Goal: Task Accomplishment & Management: Manage account settings

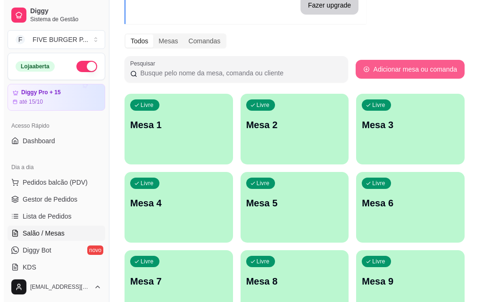
scroll to position [94, 0]
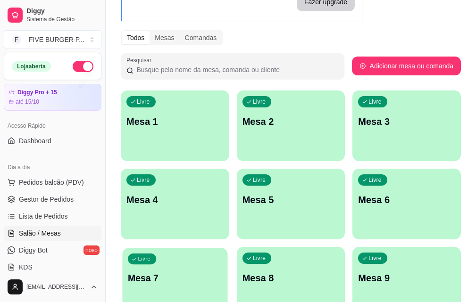
click at [227, 248] on div "Livre Mesa 7" at bounding box center [174, 277] width 105 height 58
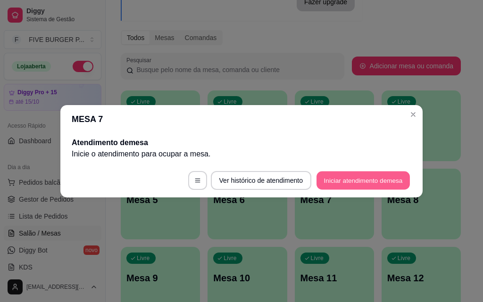
click at [376, 185] on button "Iniciar atendimento de mesa" at bounding box center [363, 180] width 93 height 18
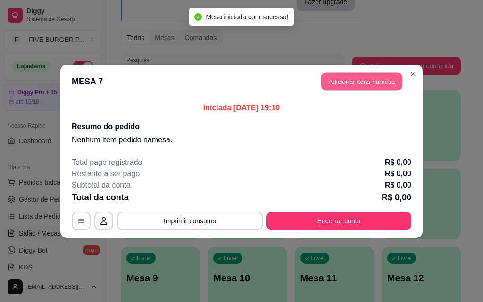
click at [342, 87] on button "Adicionar itens na mesa" at bounding box center [361, 81] width 81 height 18
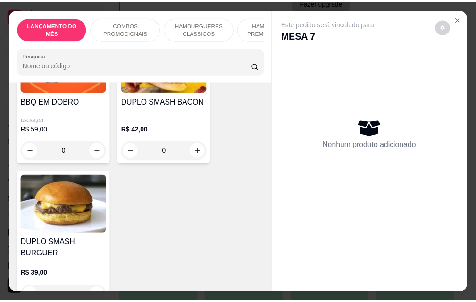
scroll to position [425, 0]
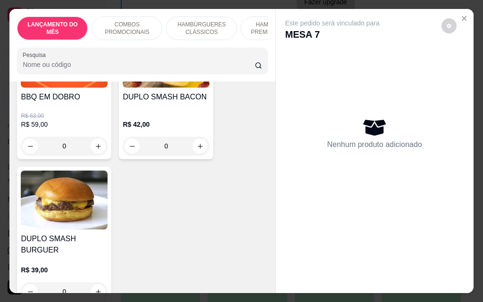
click at [198, 139] on div "0" at bounding box center [166, 146] width 87 height 19
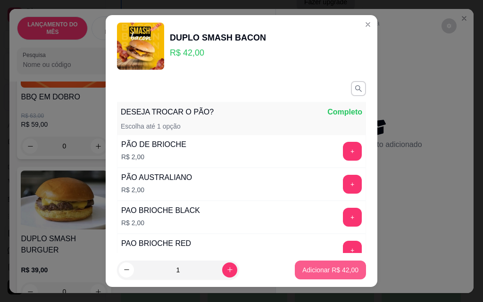
click at [343, 275] on p "Adicionar R$ 42,00" at bounding box center [330, 270] width 56 height 9
type input "1"
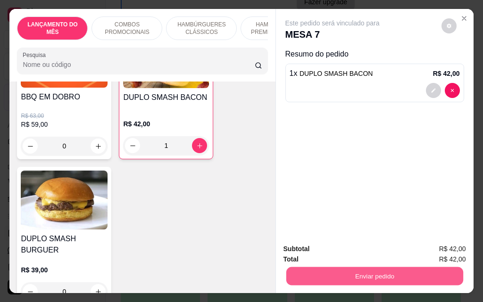
click at [346, 267] on button "Enviar pedido" at bounding box center [374, 276] width 177 height 18
click at [442, 279] on button "Enviar pedido" at bounding box center [374, 276] width 177 height 18
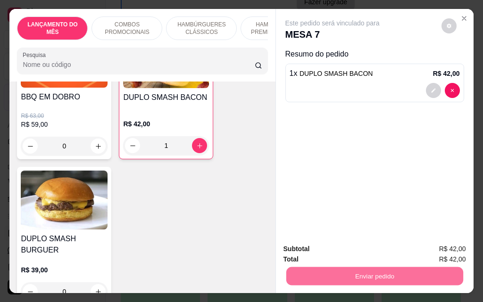
click at [439, 252] on button "Enviar pedido" at bounding box center [441, 250] width 53 height 18
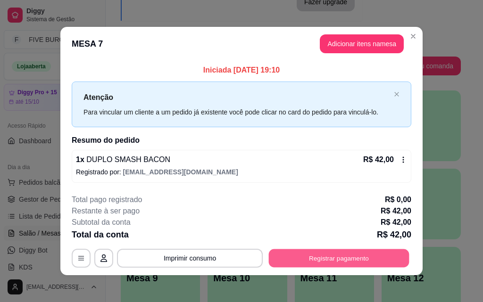
click at [355, 258] on button "Registrar pagamento" at bounding box center [339, 259] width 141 height 18
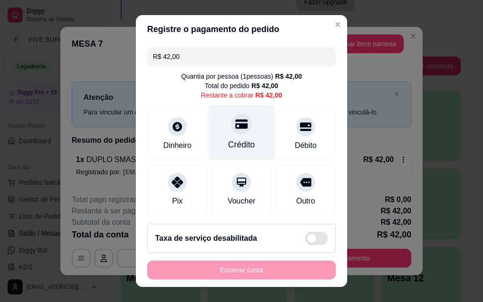
click at [238, 131] on div at bounding box center [241, 124] width 21 height 21
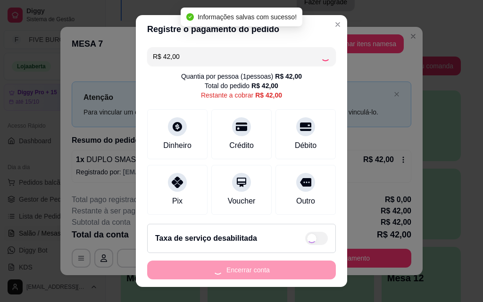
type input "R$ 0,00"
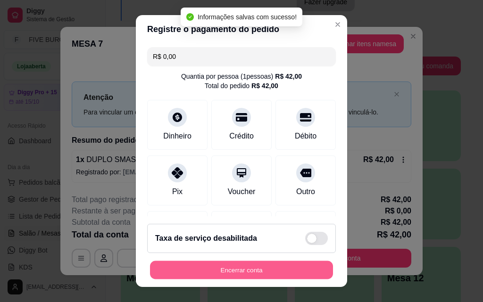
click at [245, 272] on button "Encerrar conta" at bounding box center [241, 270] width 183 height 18
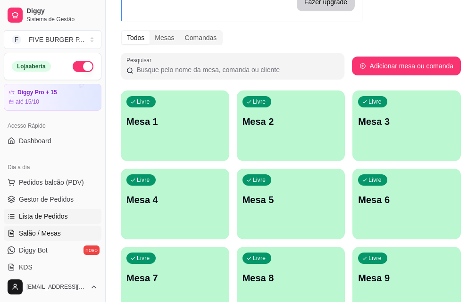
click at [70, 221] on link "Lista de Pedidos" at bounding box center [53, 216] width 98 height 15
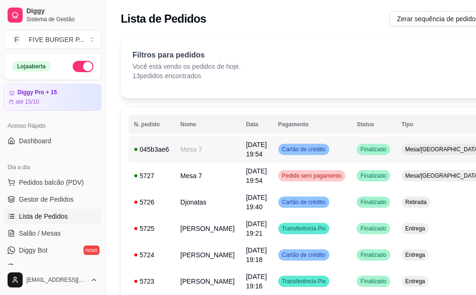
click at [292, 153] on span "Cartão de crédito" at bounding box center [303, 150] width 47 height 8
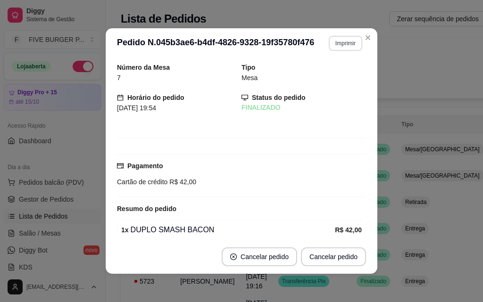
click at [341, 45] on button "Imprimir" at bounding box center [345, 43] width 33 height 15
click at [336, 77] on button "IMPRESSORA" at bounding box center [325, 76] width 68 height 15
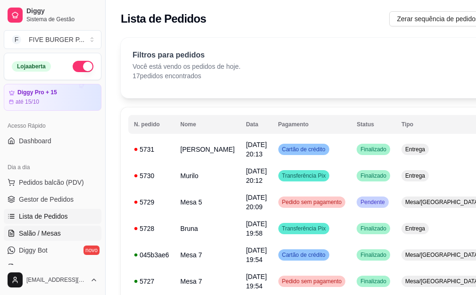
click at [56, 234] on span "Salão / Mesas" at bounding box center [40, 233] width 42 height 9
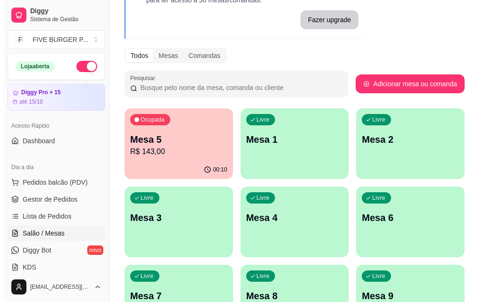
scroll to position [142, 0]
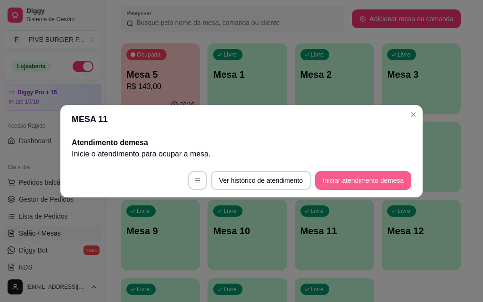
click at [385, 184] on button "Iniciar atendimento de mesa" at bounding box center [363, 180] width 96 height 19
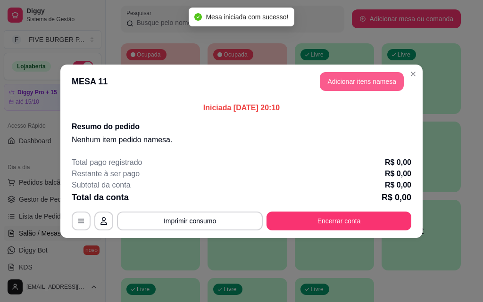
click at [344, 83] on button "Adicionar itens na mesa" at bounding box center [362, 81] width 84 height 19
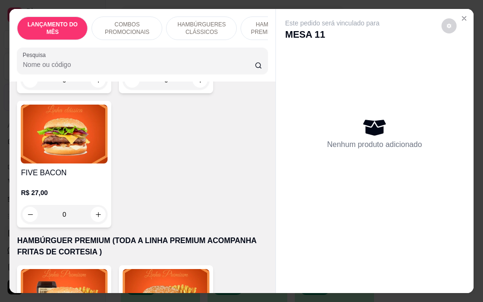
scroll to position [802, 0]
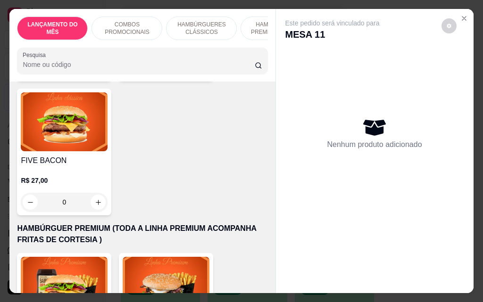
click at [95, 193] on div "0" at bounding box center [64, 202] width 87 height 19
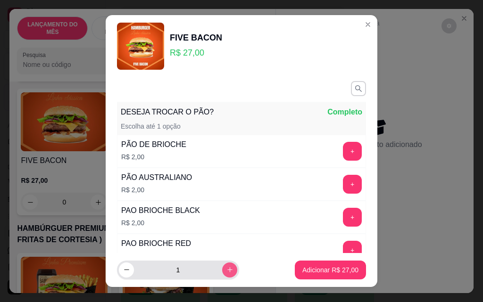
click at [226, 273] on icon "increase-product-quantity" at bounding box center [229, 270] width 7 height 7
type input "2"
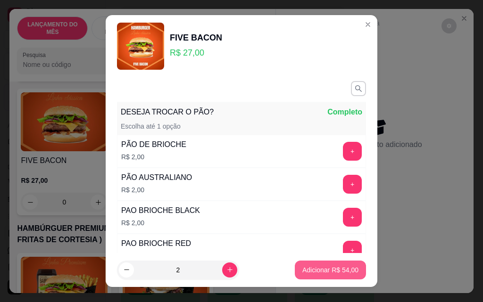
click at [329, 273] on p "Adicionar R$ 54,00" at bounding box center [330, 270] width 56 height 9
type input "2"
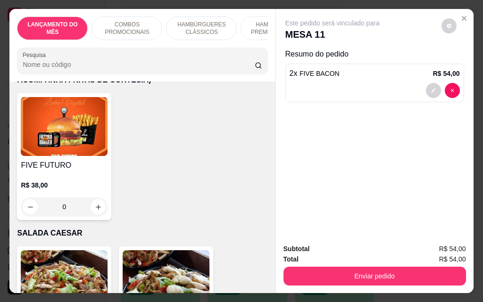
scroll to position [2690, 0]
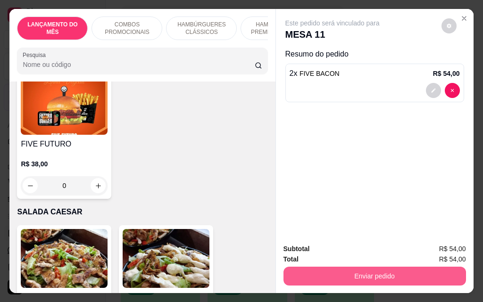
click at [352, 270] on button "Enviar pedido" at bounding box center [375, 276] width 183 height 19
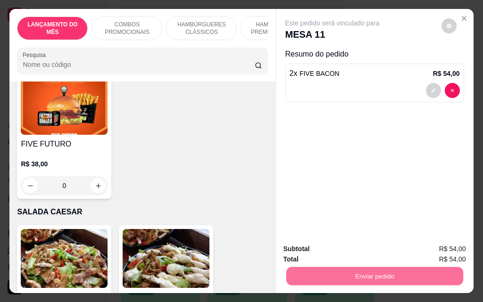
click at [438, 251] on button "Enviar pedido" at bounding box center [442, 249] width 52 height 17
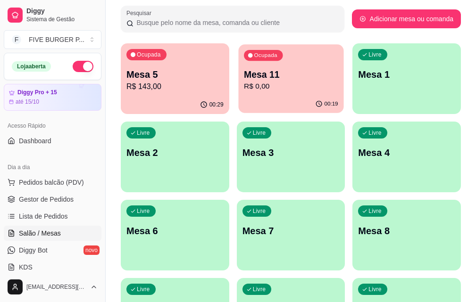
click at [238, 93] on div "Ocupada Mesa 11 R$ 0,00" at bounding box center [290, 69] width 105 height 51
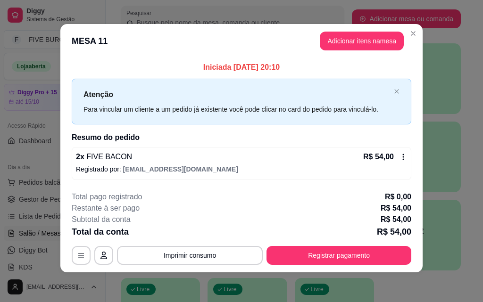
scroll to position [3, 0]
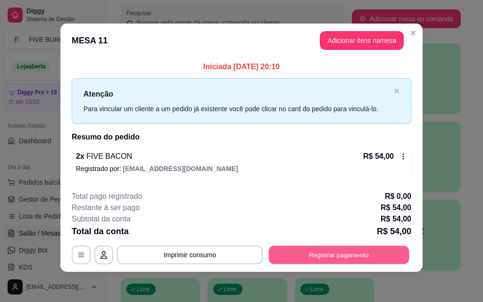
click at [365, 259] on button "Registrar pagamento" at bounding box center [339, 255] width 141 height 18
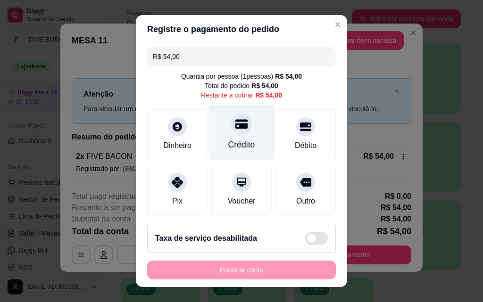
click at [237, 151] on div "Crédito" at bounding box center [241, 145] width 27 height 12
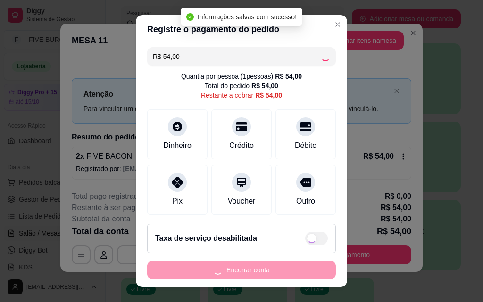
type input "R$ 0,00"
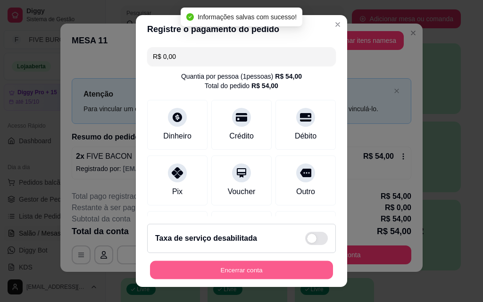
click at [266, 268] on button "Encerrar conta" at bounding box center [241, 270] width 183 height 18
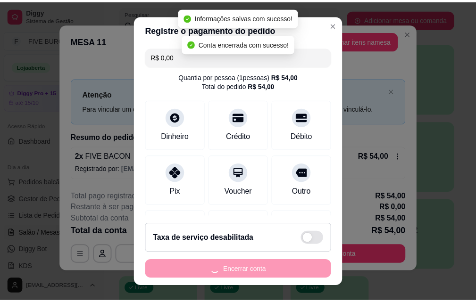
scroll to position [0, 0]
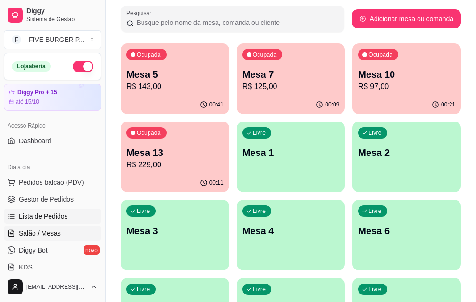
drag, startPoint x: 60, startPoint y: 217, endPoint x: 73, endPoint y: 214, distance: 12.6
click at [60, 216] on span "Lista de Pedidos" at bounding box center [43, 216] width 49 height 9
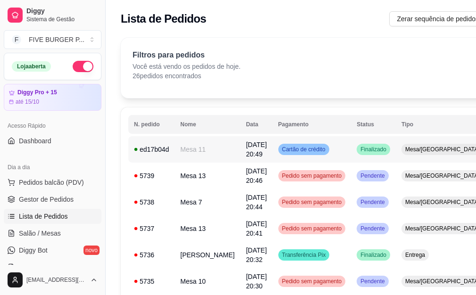
click at [351, 156] on td "Finalizado" at bounding box center [373, 149] width 45 height 26
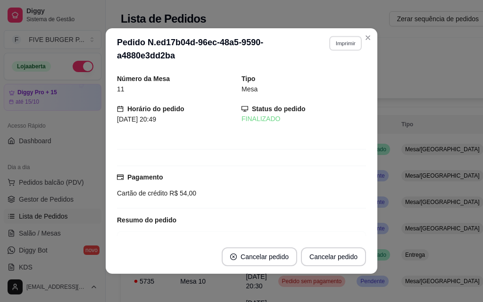
click at [336, 41] on button "Imprimir" at bounding box center [345, 43] width 33 height 15
click at [326, 84] on button "IMPRESSORA" at bounding box center [325, 76] width 68 height 15
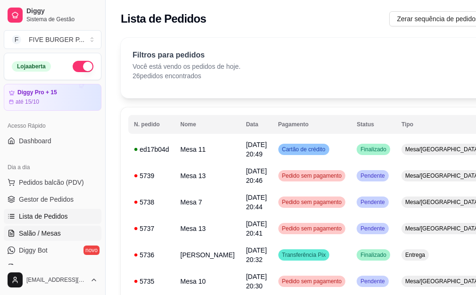
click at [86, 230] on link "Salão / Mesas" at bounding box center [53, 233] width 98 height 15
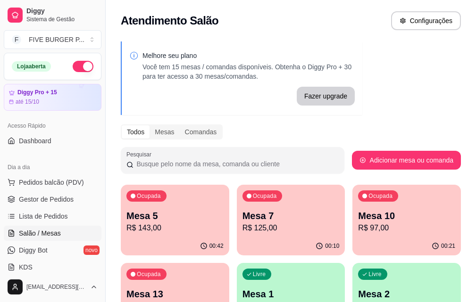
click at [187, 222] on p "Mesa 5" at bounding box center [174, 215] width 97 height 13
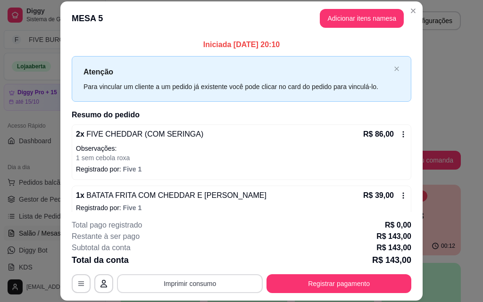
click at [221, 292] on button "Imprimir consumo" at bounding box center [190, 284] width 146 height 19
click at [198, 262] on button "IMPRESSORA" at bounding box center [189, 262] width 66 height 15
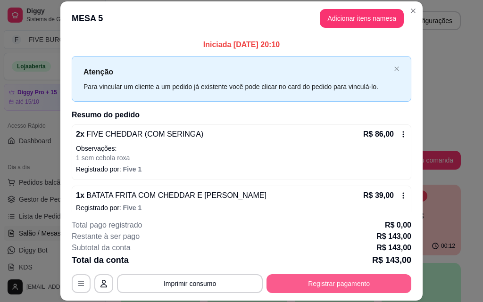
click at [353, 283] on button "Registrar pagamento" at bounding box center [339, 284] width 145 height 19
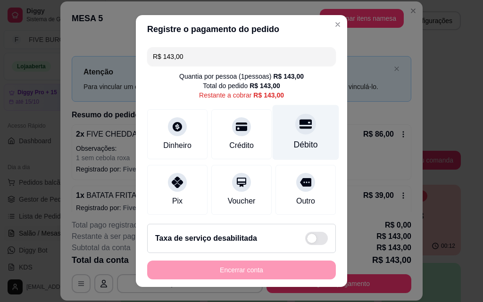
click at [302, 134] on div "Débito" at bounding box center [306, 132] width 67 height 55
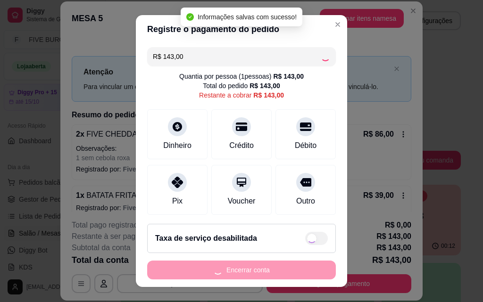
type input "R$ 0,00"
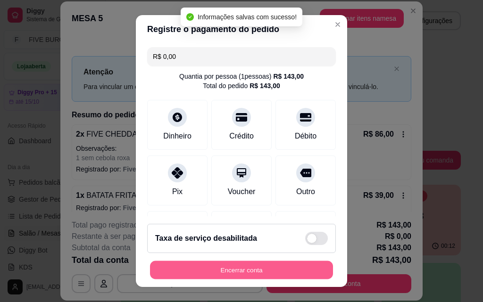
click at [303, 268] on button "Encerrar conta" at bounding box center [241, 270] width 183 height 18
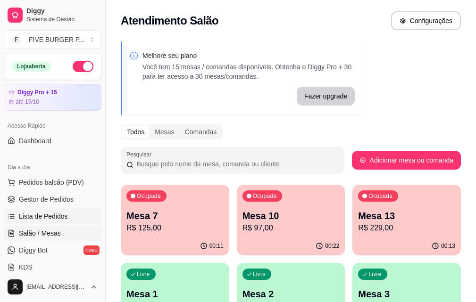
click at [37, 217] on span "Lista de Pedidos" at bounding box center [43, 216] width 49 height 9
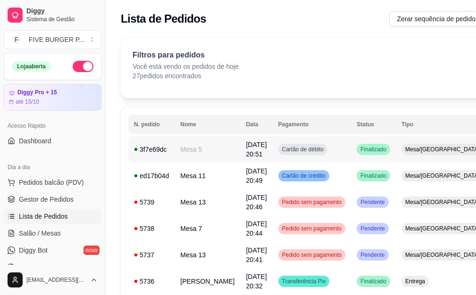
click at [301, 147] on span "Cartão de débito" at bounding box center [303, 150] width 46 height 8
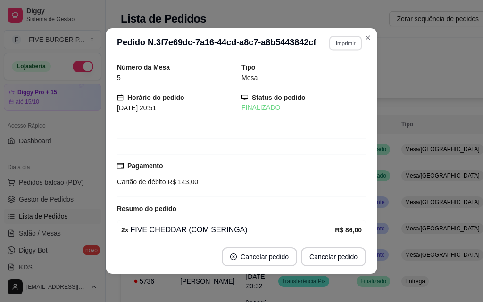
click at [345, 47] on button "Imprimir" at bounding box center [345, 43] width 33 height 15
click at [342, 74] on button "IMPRESSORA" at bounding box center [326, 76] width 66 height 15
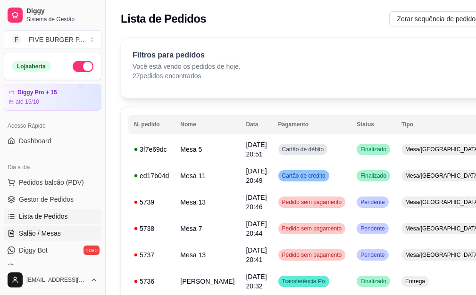
click at [32, 232] on span "Salão / Mesas" at bounding box center [40, 233] width 42 height 9
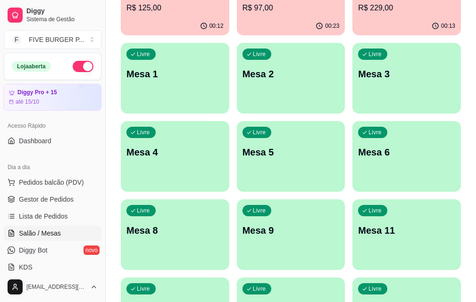
scroll to position [226, 0]
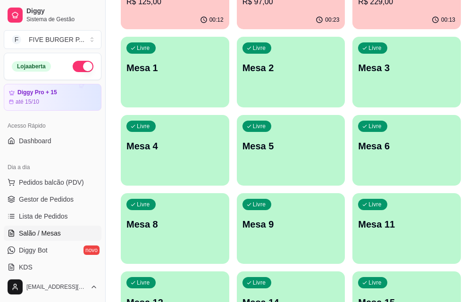
click at [395, 193] on div "Livre Mesa 11" at bounding box center [406, 222] width 109 height 59
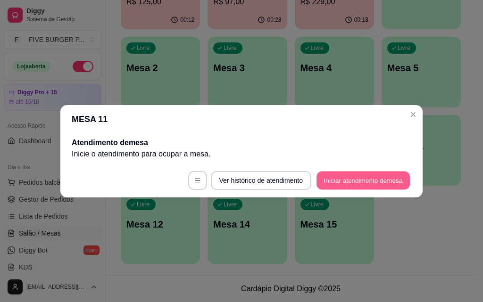
click at [390, 184] on button "Iniciar atendimento de mesa" at bounding box center [363, 180] width 93 height 18
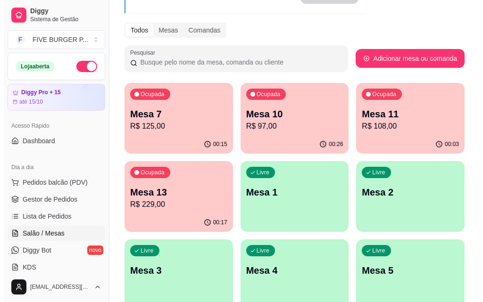
scroll to position [0, 0]
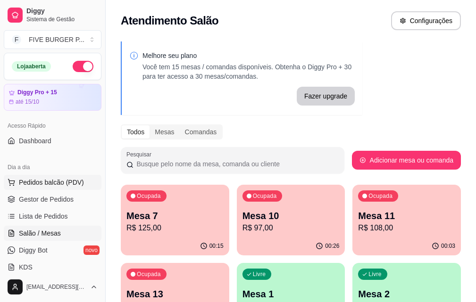
click at [70, 182] on span "Pedidos balcão (PDV)" at bounding box center [51, 182] width 65 height 9
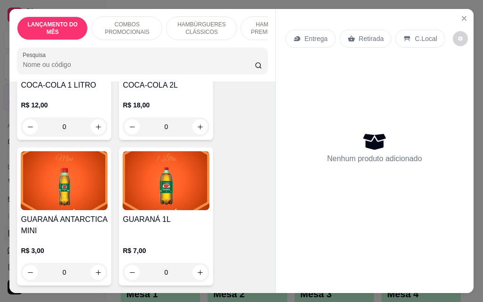
scroll to position [4293, 0]
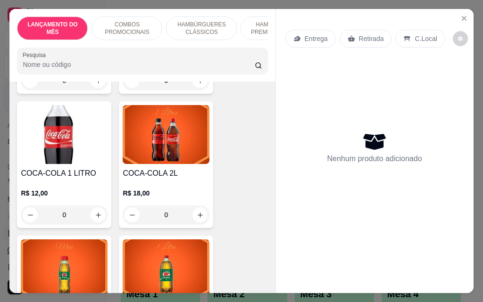
click at [201, 206] on div "0" at bounding box center [166, 215] width 87 height 19
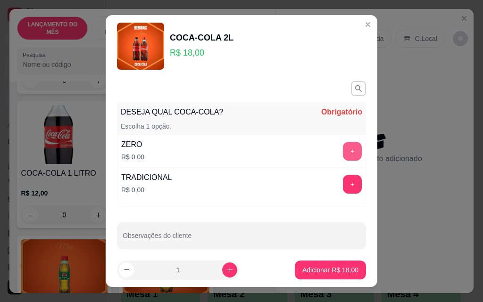
click at [343, 143] on button "+" at bounding box center [352, 151] width 19 height 19
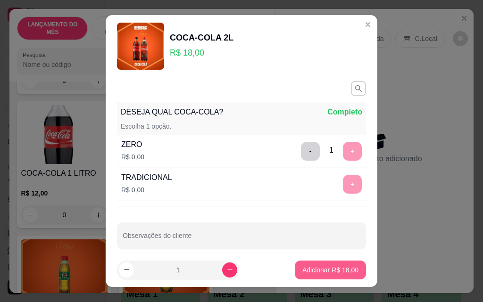
click at [316, 264] on button "Adicionar R$ 18,00" at bounding box center [330, 270] width 71 height 19
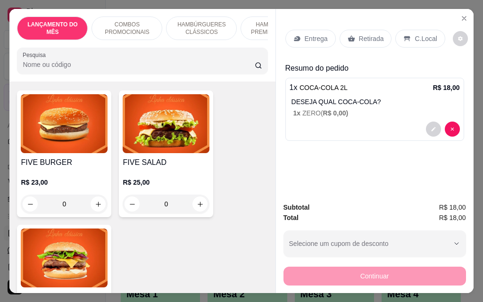
scroll to position [661, 0]
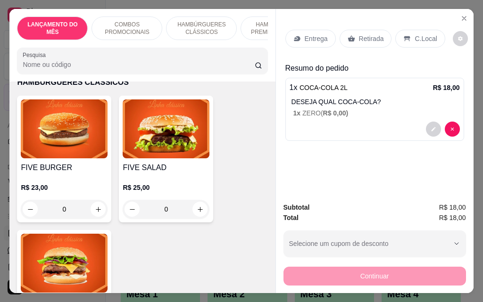
click at [90, 200] on div "0" at bounding box center [64, 209] width 87 height 19
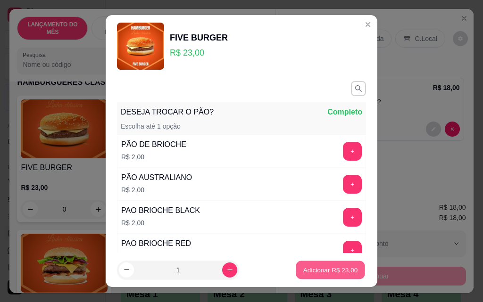
click at [338, 269] on p "Adicionar R$ 23,00" at bounding box center [330, 270] width 55 height 9
type input "1"
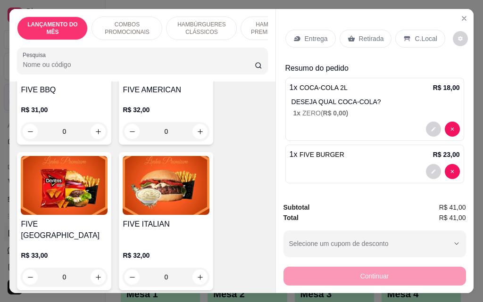
scroll to position [1227, 0]
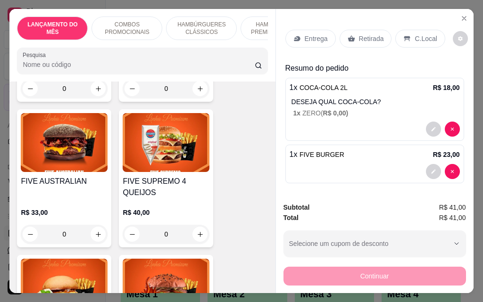
click at [94, 225] on div "0" at bounding box center [64, 234] width 87 height 19
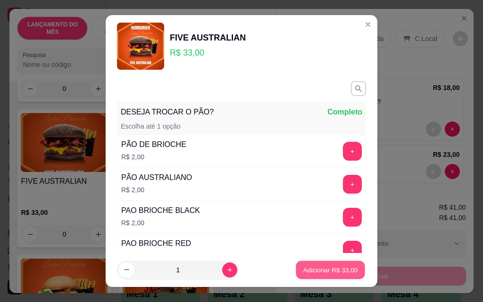
click at [311, 271] on p "Adicionar R$ 33,00" at bounding box center [330, 270] width 55 height 9
type input "1"
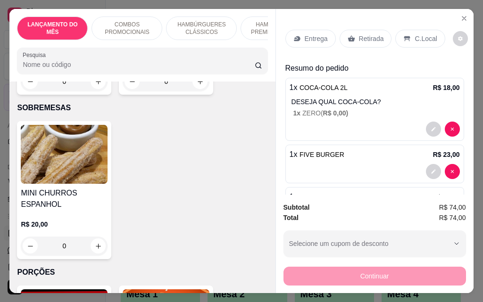
scroll to position [2973, 0]
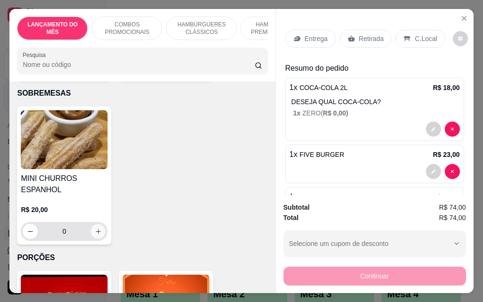
click at [96, 228] on icon "increase-product-quantity" at bounding box center [98, 231] width 7 height 7
type input "1"
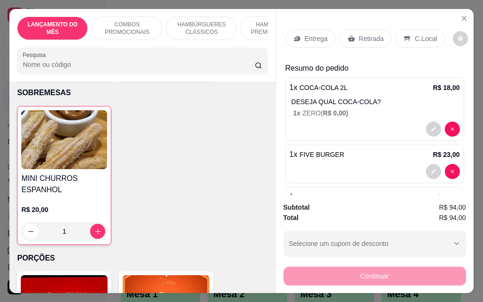
click at [307, 40] on p "Entrega" at bounding box center [316, 38] width 23 height 9
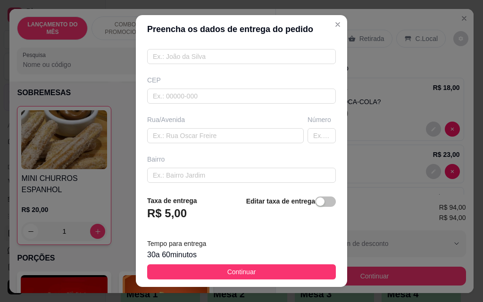
scroll to position [79, 0]
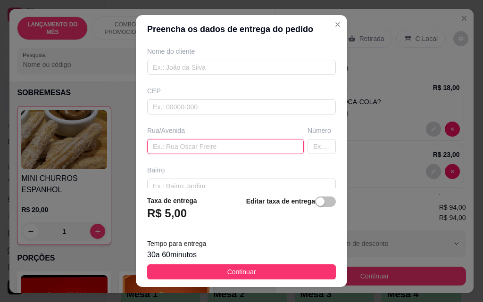
click at [195, 148] on input "text" at bounding box center [225, 146] width 157 height 15
type input "[PERSON_NAME]"
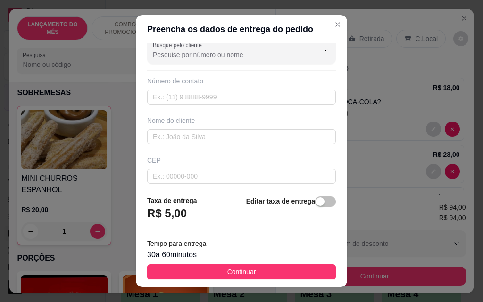
scroll to position [0, 0]
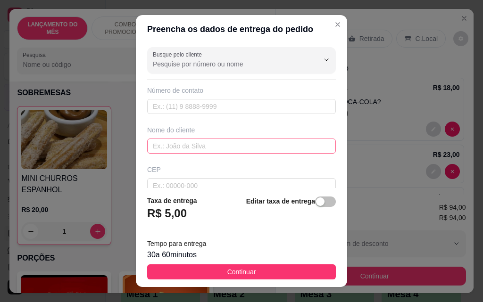
type input "300"
click at [199, 145] on input "text" at bounding box center [241, 146] width 189 height 15
type input "o"
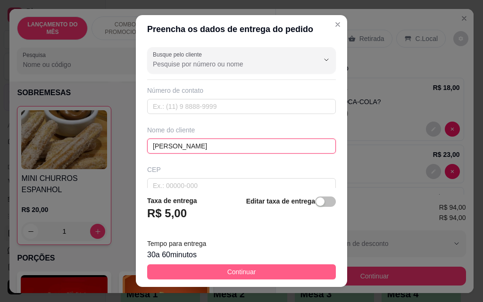
type input "[PERSON_NAME]"
click at [234, 276] on span "Continuar" at bounding box center [241, 272] width 29 height 10
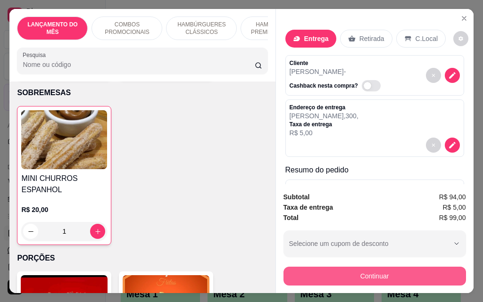
click at [337, 273] on button "Continuar" at bounding box center [375, 276] width 183 height 19
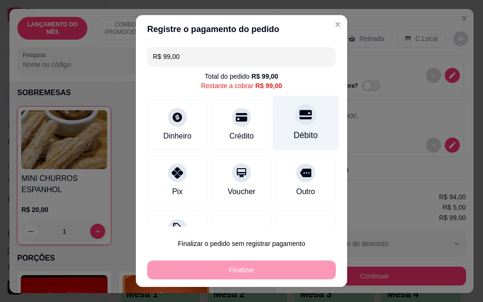
click at [304, 122] on div "Débito" at bounding box center [306, 123] width 67 height 55
type input "R$ 0,00"
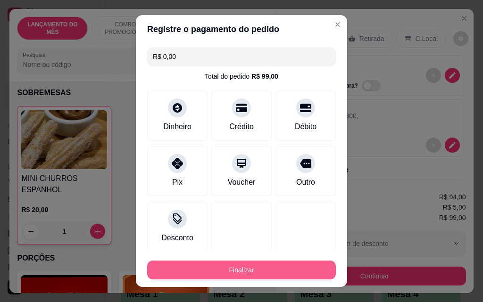
click at [272, 272] on button "Finalizar" at bounding box center [241, 270] width 189 height 19
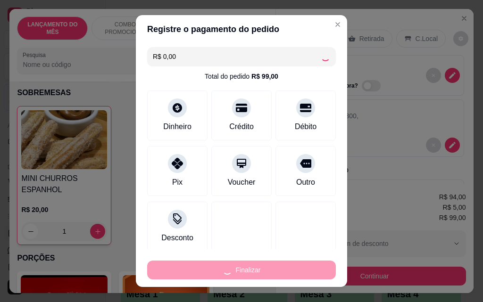
type input "0"
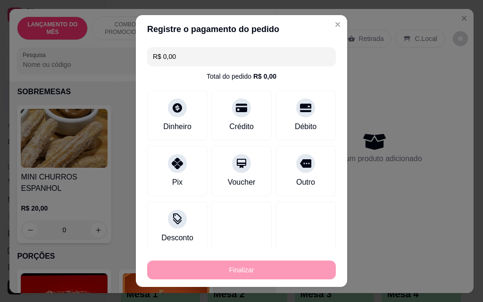
type input "-R$ 99,00"
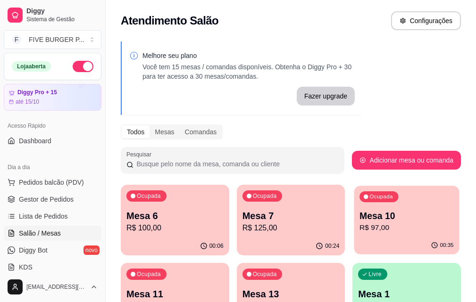
click at [360, 216] on p "Mesa 10" at bounding box center [407, 216] width 94 height 13
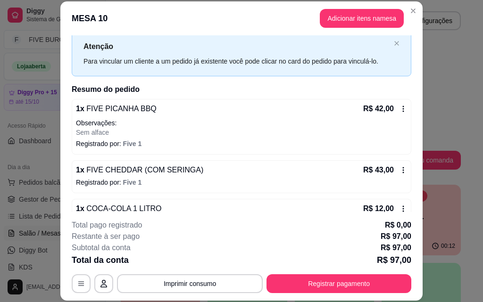
scroll to position [49, 0]
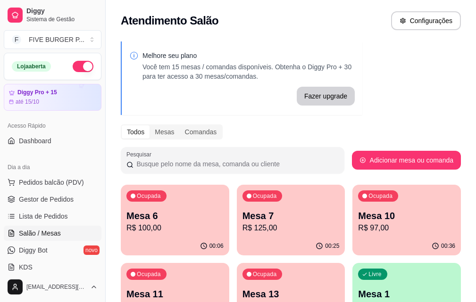
click at [358, 215] on p "Mesa 10" at bounding box center [406, 215] width 97 height 13
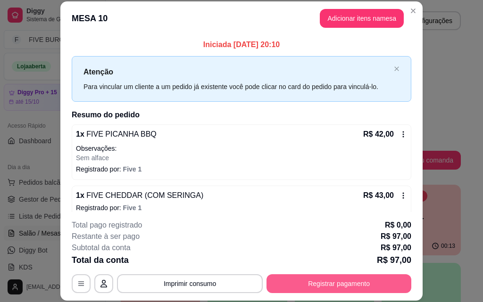
click at [344, 281] on button "Registrar pagamento" at bounding box center [339, 284] width 145 height 19
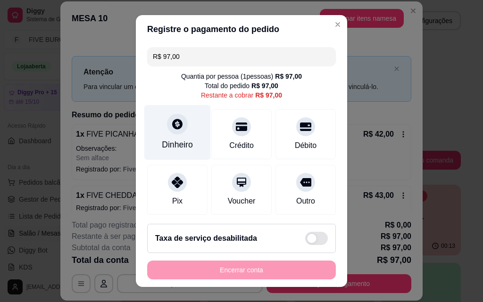
click at [177, 143] on div "Dinheiro" at bounding box center [177, 145] width 31 height 12
click at [177, 143] on input "0,00" at bounding box center [241, 142] width 189 height 19
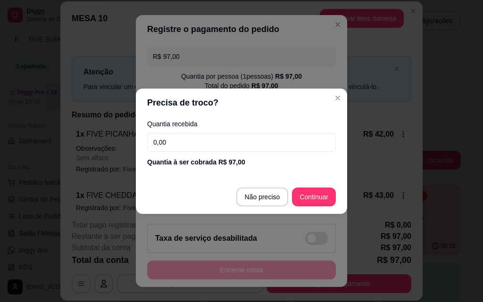
type input "0,00"
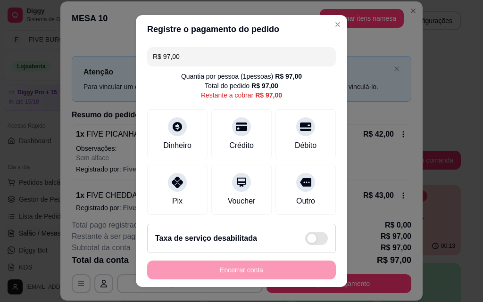
click at [226, 61] on input "R$ 97,00" at bounding box center [241, 56] width 177 height 19
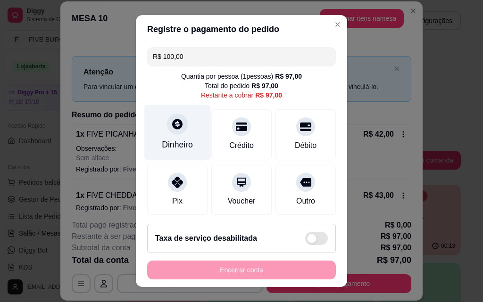
click at [193, 130] on div "Dinheiro" at bounding box center [177, 132] width 67 height 55
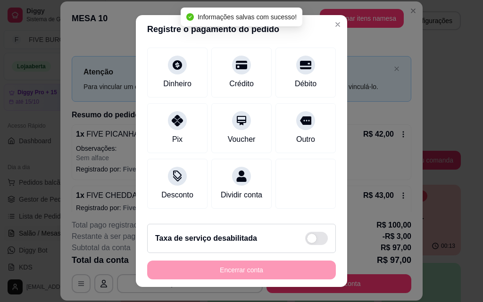
scroll to position [109, 0]
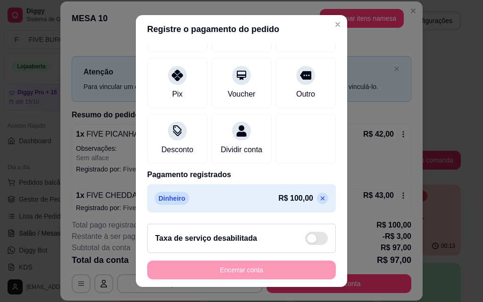
click at [319, 201] on icon at bounding box center [323, 199] width 8 height 8
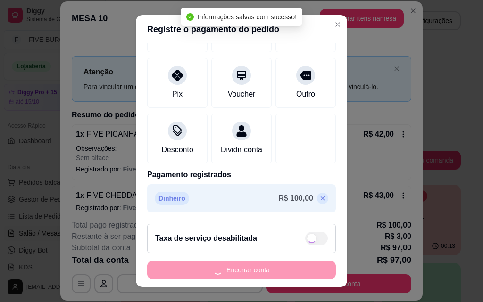
type input "R$ 97,00"
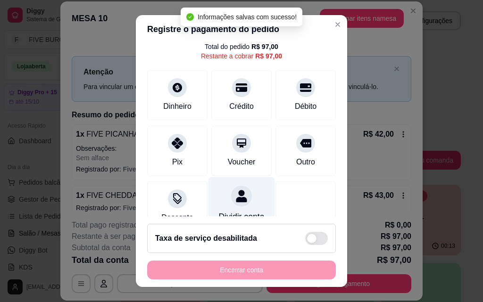
scroll to position [0, 0]
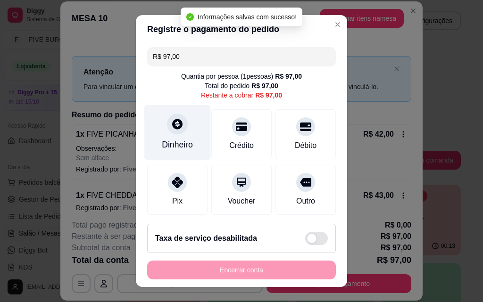
click at [182, 139] on div "Dinheiro" at bounding box center [177, 145] width 31 height 12
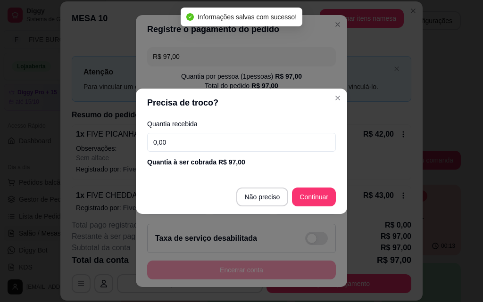
click at [205, 134] on input "0,00" at bounding box center [241, 142] width 189 height 19
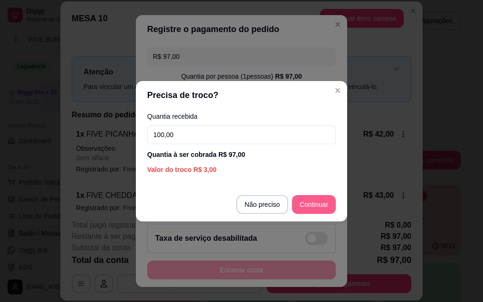
type input "100,00"
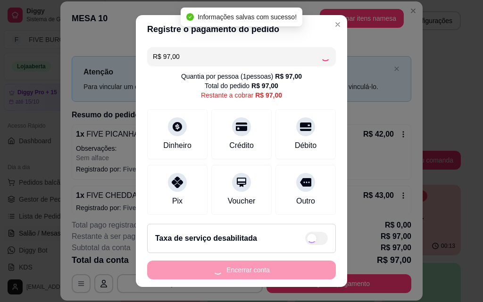
type input "R$ 0,00"
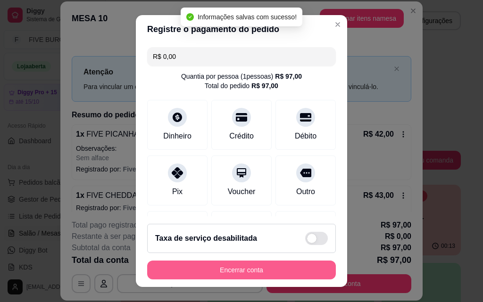
click at [265, 267] on button "Encerrar conta" at bounding box center [241, 270] width 189 height 19
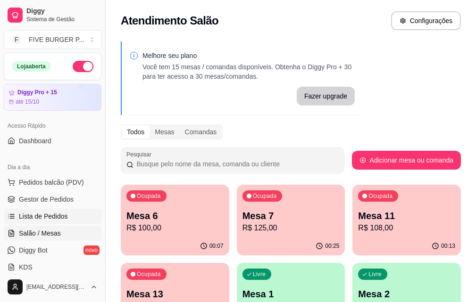
click at [67, 213] on link "Lista de Pedidos" at bounding box center [53, 216] width 98 height 15
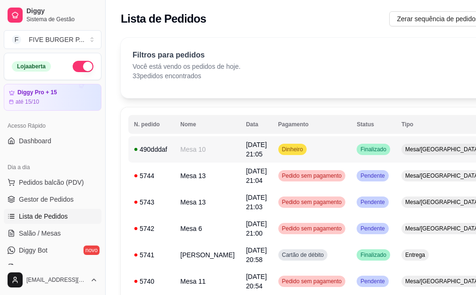
click at [297, 151] on td "Dinheiro" at bounding box center [312, 149] width 79 height 26
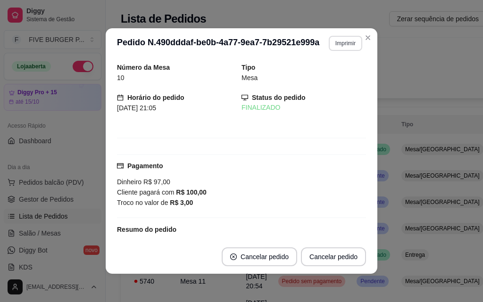
click at [336, 43] on button "Imprimir" at bounding box center [345, 43] width 33 height 15
click at [332, 73] on button "IMPRESSORA" at bounding box center [326, 76] width 66 height 15
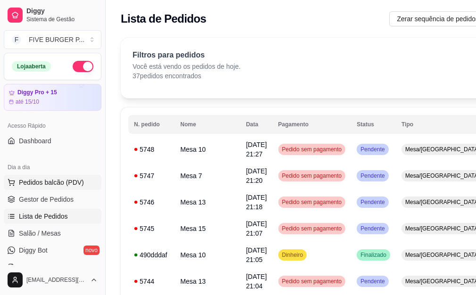
click at [58, 184] on span "Pedidos balcão (PDV)" at bounding box center [51, 182] width 65 height 9
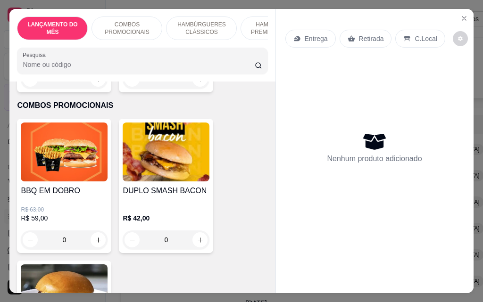
scroll to position [330, 0]
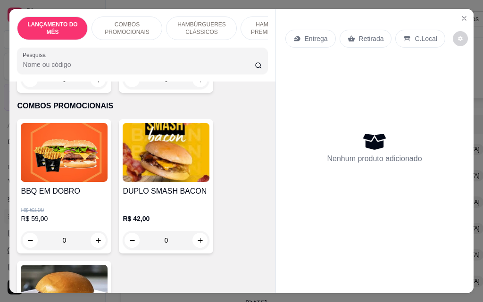
click at [94, 234] on div "0" at bounding box center [64, 240] width 87 height 19
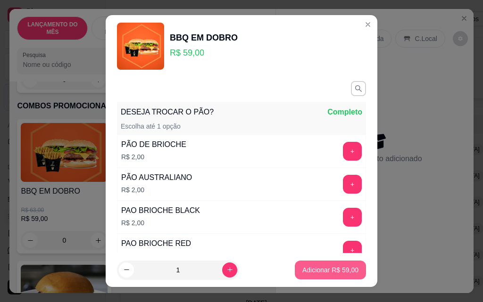
click at [304, 273] on button "Adicionar R$ 59,00" at bounding box center [330, 270] width 71 height 19
type input "1"
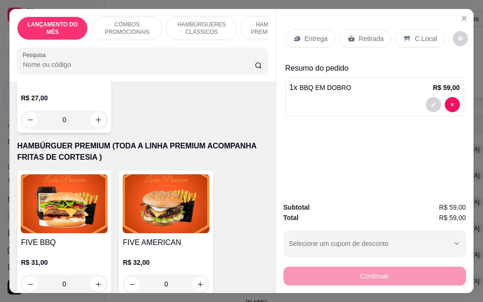
scroll to position [896, 0]
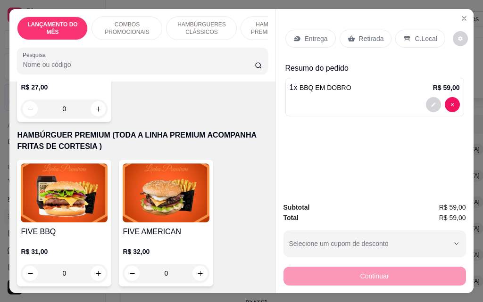
click at [94, 264] on div "0" at bounding box center [64, 273] width 87 height 19
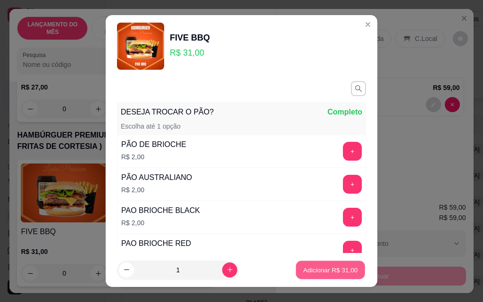
click at [344, 270] on p "Adicionar R$ 31,00" at bounding box center [330, 270] width 55 height 9
type input "1"
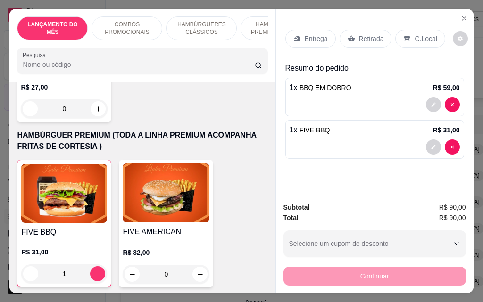
click at [359, 34] on p "Retirada" at bounding box center [371, 38] width 25 height 9
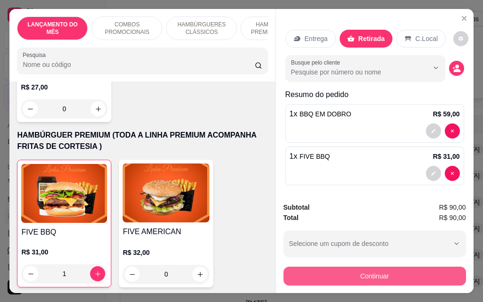
click at [372, 272] on button "Continuar" at bounding box center [375, 276] width 183 height 19
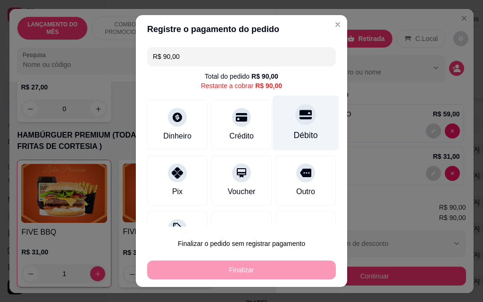
click at [277, 132] on div "Débito" at bounding box center [306, 123] width 67 height 55
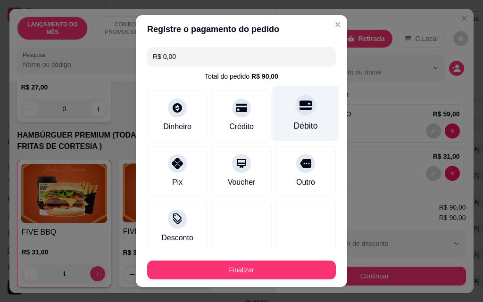
type input "R$ 0,00"
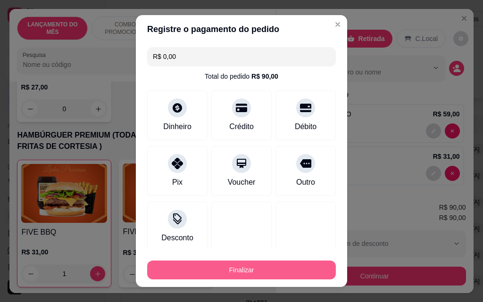
click at [292, 268] on button "Finalizar" at bounding box center [241, 270] width 189 height 19
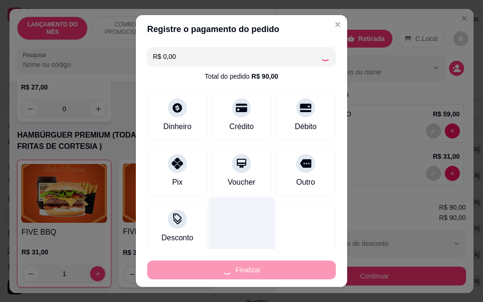
type input "0"
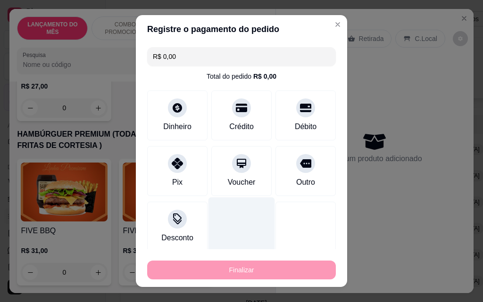
type input "-R$ 90,00"
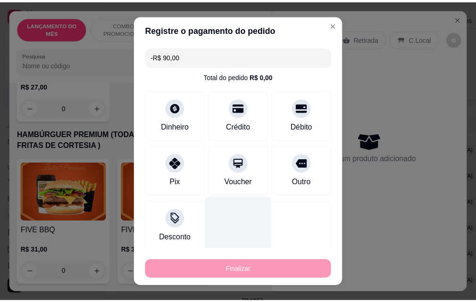
scroll to position [895, 0]
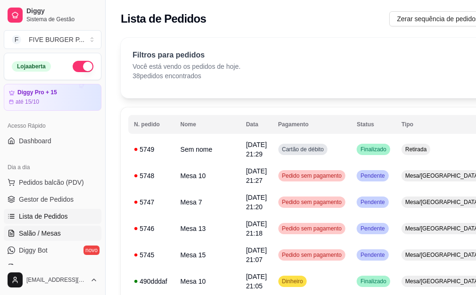
click at [69, 237] on link "Salão / Mesas" at bounding box center [53, 233] width 98 height 15
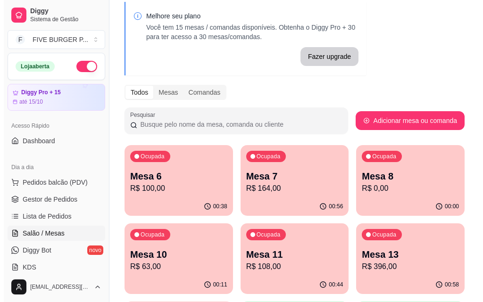
scroll to position [94, 0]
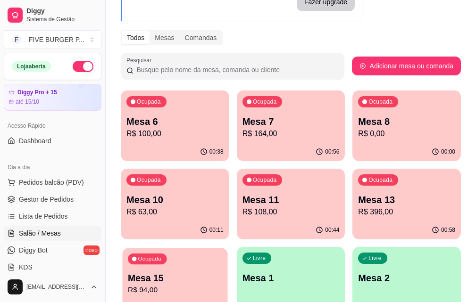
click at [222, 285] on p "R$ 94,00" at bounding box center [175, 290] width 94 height 11
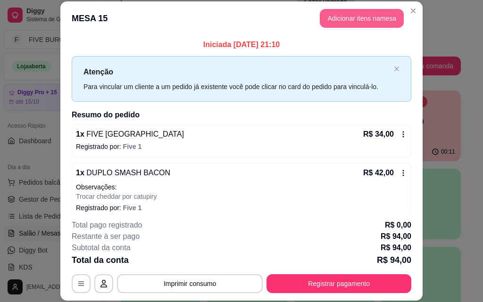
click at [329, 18] on button "Adicionar itens na mesa" at bounding box center [362, 18] width 84 height 19
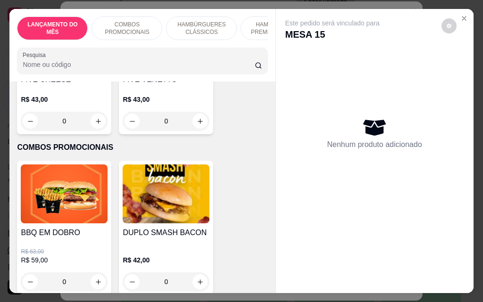
scroll to position [377, 0]
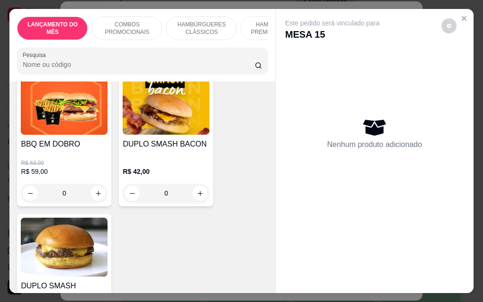
click at [195, 191] on div "0" at bounding box center [166, 193] width 87 height 19
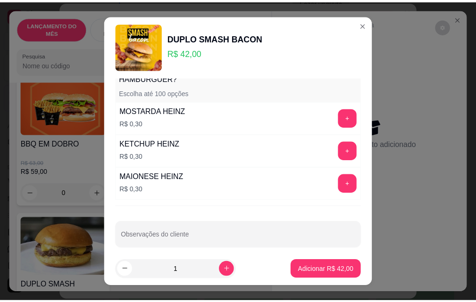
scroll to position [911, 0]
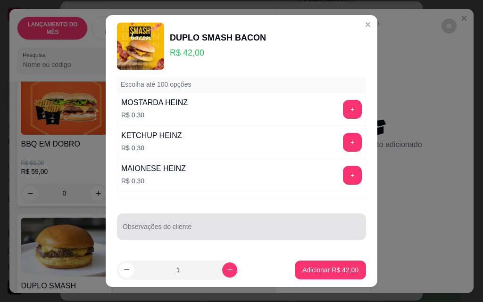
click at [201, 232] on input "Observações do cliente" at bounding box center [242, 230] width 238 height 9
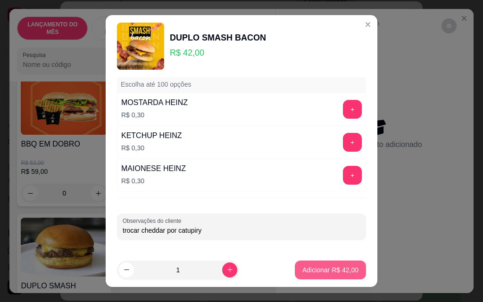
type input "trocar cheddar por catupiry"
click at [327, 276] on button "Adicionar R$ 42,00" at bounding box center [330, 270] width 71 height 19
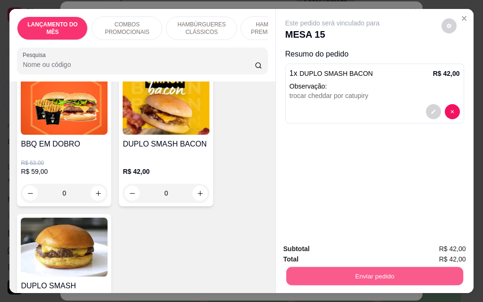
click at [365, 275] on button "Enviar pedido" at bounding box center [374, 276] width 177 height 18
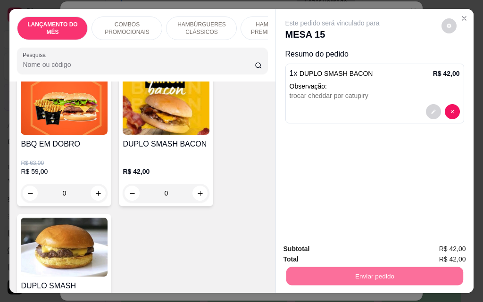
click at [457, 247] on button "Enviar pedido" at bounding box center [442, 249] width 52 height 17
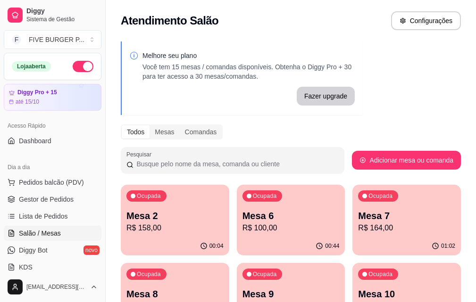
click at [169, 233] on p "R$ 158,00" at bounding box center [174, 228] width 97 height 11
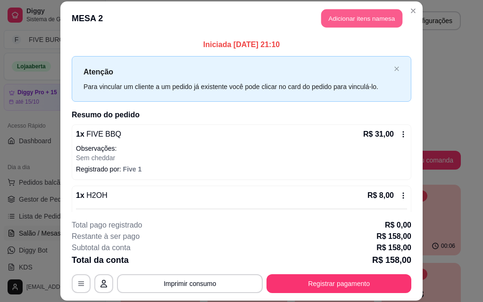
click at [348, 12] on button "Adicionar itens na mesa" at bounding box center [361, 18] width 81 height 18
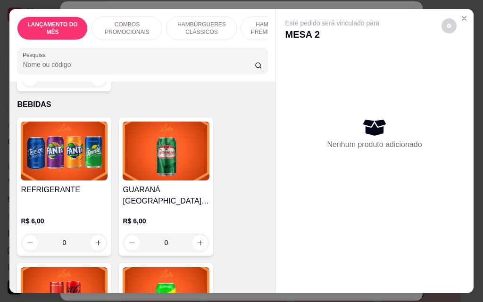
scroll to position [3727, 0]
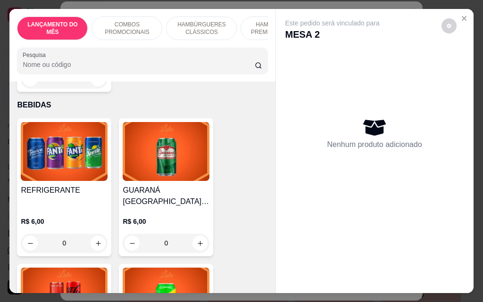
click at [99, 234] on div "0" at bounding box center [64, 243] width 87 height 19
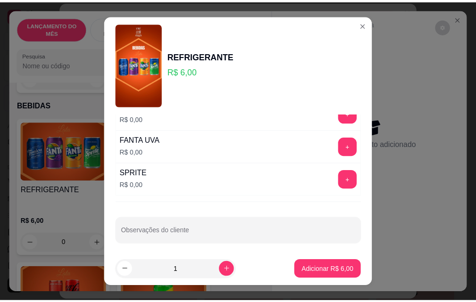
scroll to position [145, 0]
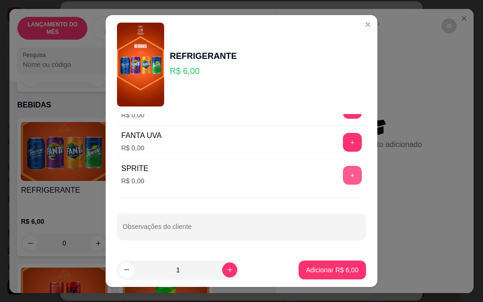
click at [343, 181] on button "+" at bounding box center [352, 175] width 19 height 19
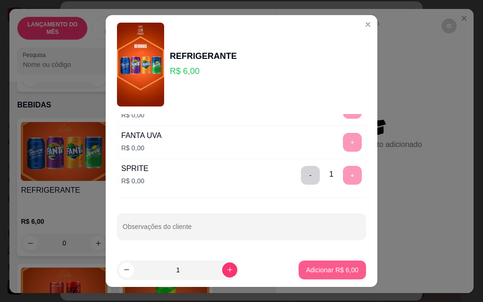
click at [343, 269] on p "Adicionar R$ 6,00" at bounding box center [332, 270] width 52 height 9
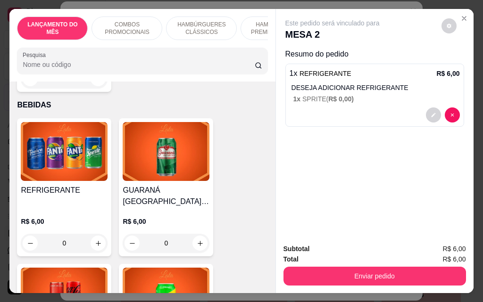
click at [410, 284] on div "Subtotal R$ 6,00 Total R$ 6,00 Enviar pedido" at bounding box center [375, 264] width 198 height 57
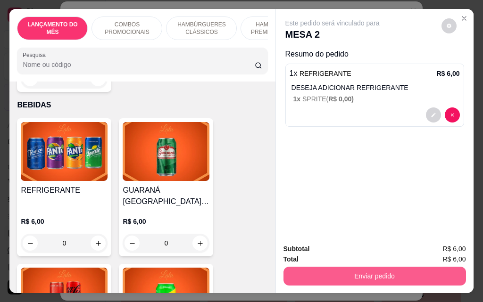
click at [410, 278] on button "Enviar pedido" at bounding box center [375, 276] width 183 height 19
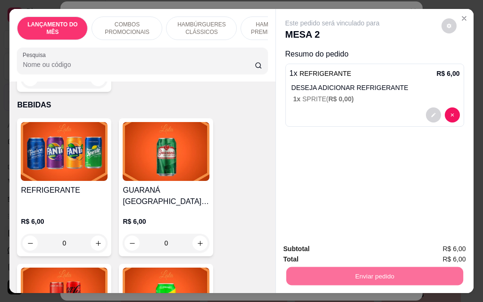
click at [460, 250] on button "Enviar pedido" at bounding box center [442, 249] width 52 height 17
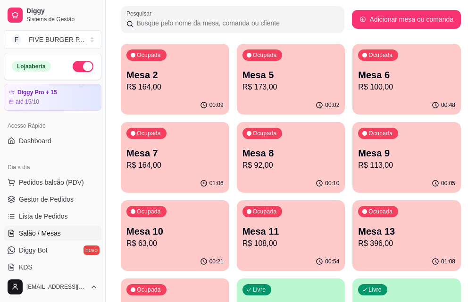
scroll to position [142, 0]
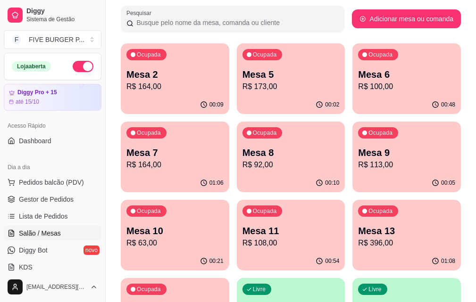
click at [345, 252] on div "00:54" at bounding box center [291, 261] width 109 height 18
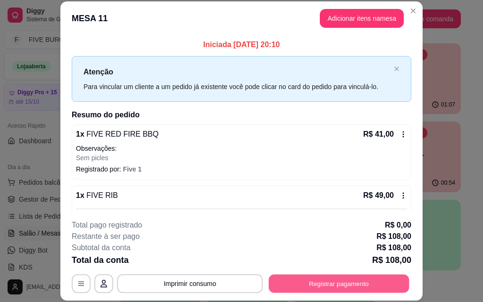
click at [347, 286] on button "Registrar pagamento" at bounding box center [339, 284] width 141 height 18
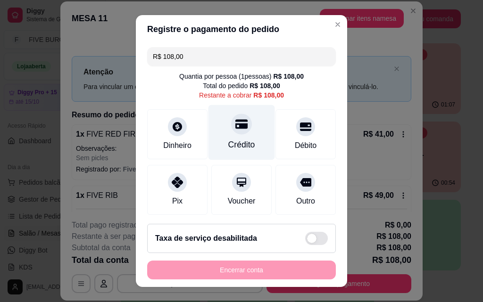
click at [236, 144] on div "Crédito" at bounding box center [241, 145] width 27 height 12
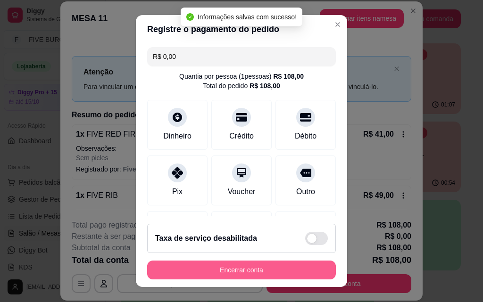
type input "R$ 0,00"
click at [281, 274] on button "Encerrar conta" at bounding box center [241, 270] width 189 height 19
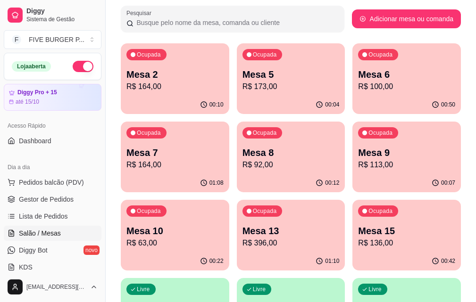
click at [358, 92] on p "R$ 100,00" at bounding box center [406, 86] width 97 height 11
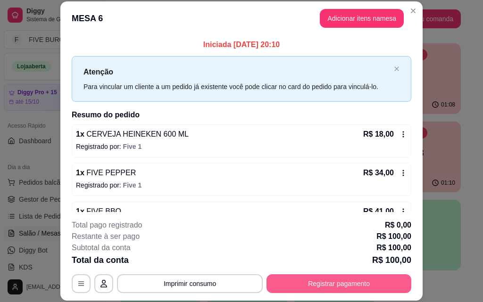
click at [380, 290] on button "Registrar pagamento" at bounding box center [339, 284] width 145 height 19
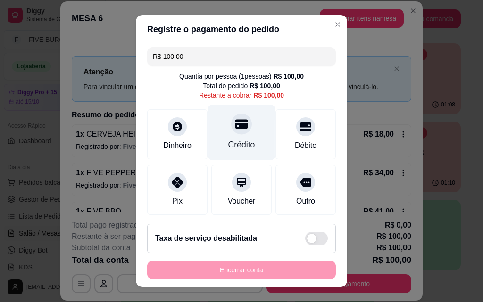
click at [247, 137] on div "Crédito" at bounding box center [242, 132] width 67 height 55
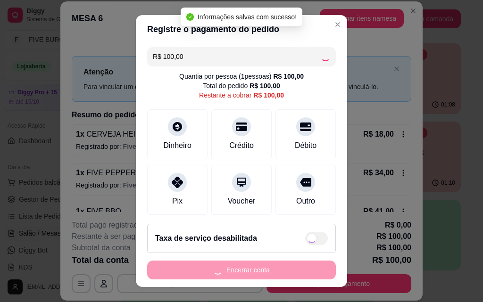
type input "R$ 0,00"
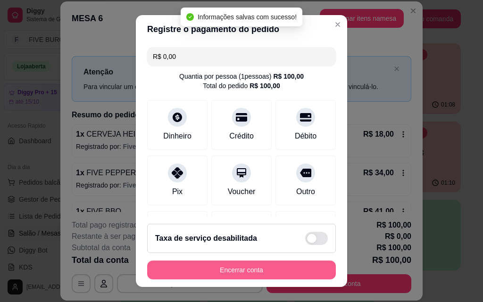
click at [292, 273] on button "Encerrar conta" at bounding box center [241, 270] width 189 height 19
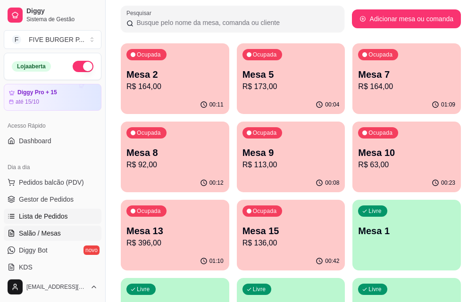
click at [51, 222] on link "Lista de Pedidos" at bounding box center [53, 216] width 98 height 15
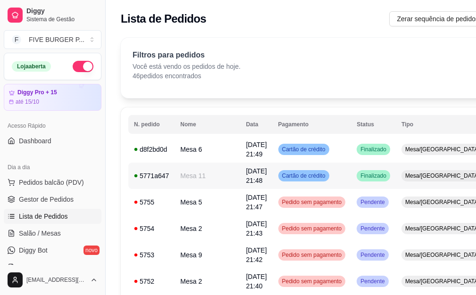
click at [351, 174] on td "Finalizado" at bounding box center [373, 176] width 45 height 26
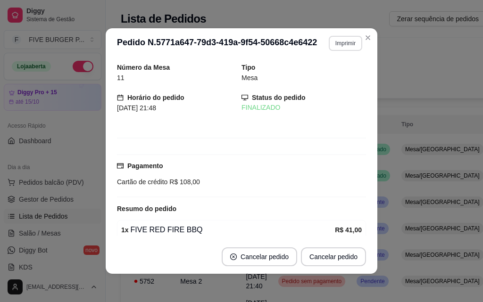
click at [336, 44] on button "Imprimir" at bounding box center [345, 43] width 33 height 15
click at [336, 71] on button "IMPRESSORA" at bounding box center [325, 76] width 68 height 15
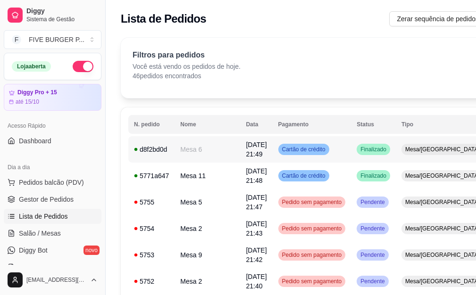
click at [359, 148] on span "Finalizado" at bounding box center [374, 150] width 30 height 8
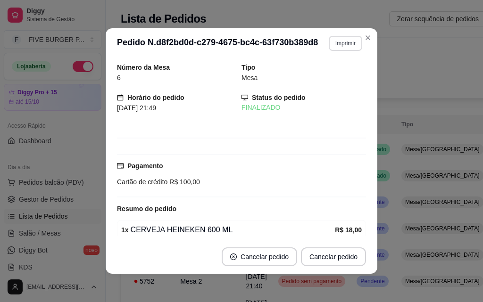
click at [355, 46] on button "Imprimir" at bounding box center [345, 43] width 33 height 15
click at [351, 78] on button "IMPRESSORA" at bounding box center [325, 76] width 68 height 15
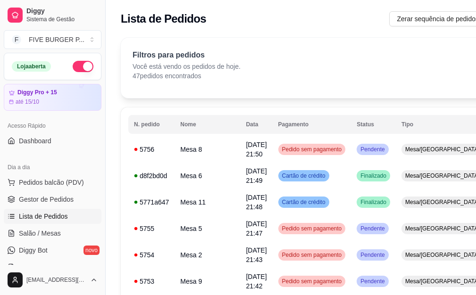
click at [59, 218] on span "Lista de Pedidos" at bounding box center [43, 216] width 49 height 9
click at [314, 158] on td "Pedido sem pagamento" at bounding box center [312, 149] width 79 height 26
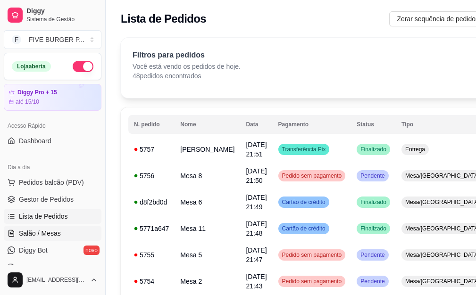
click at [46, 237] on span "Salão / Mesas" at bounding box center [40, 233] width 42 height 9
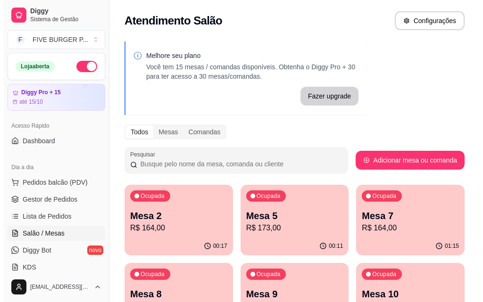
scroll to position [142, 0]
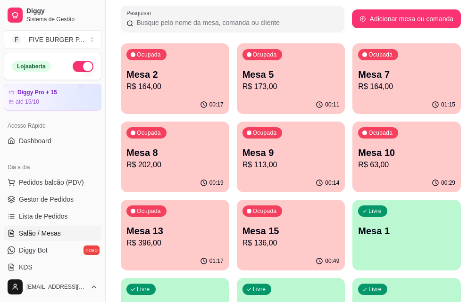
click at [340, 238] on p "R$ 136,00" at bounding box center [291, 243] width 97 height 11
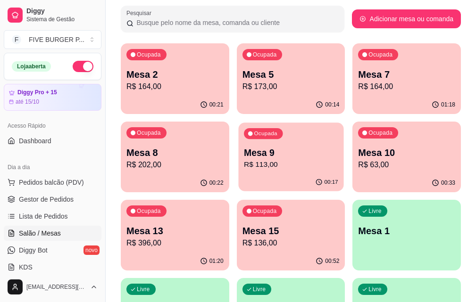
click at [244, 159] on p "Mesa 9" at bounding box center [291, 153] width 94 height 13
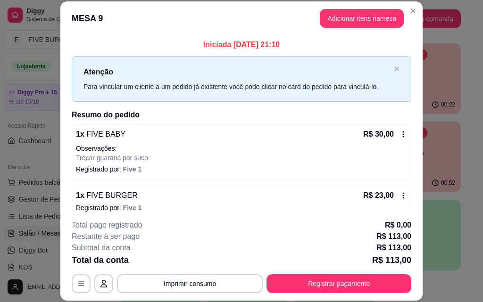
scroll to position [29, 0]
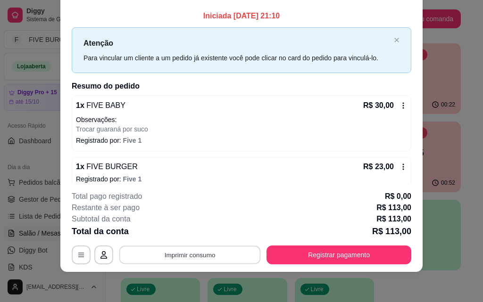
click at [198, 257] on button "Imprimir consumo" at bounding box center [190, 255] width 142 height 18
click at [184, 234] on button "IMPRESSORA" at bounding box center [189, 233] width 66 height 15
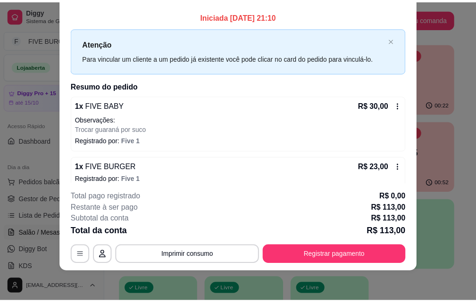
scroll to position [0, 0]
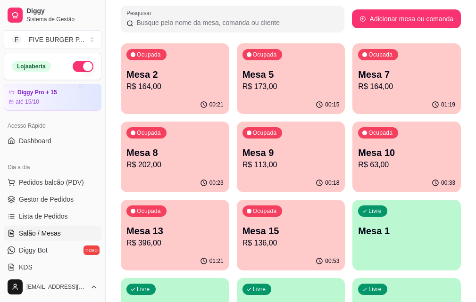
click at [224, 225] on p "Mesa 13" at bounding box center [174, 231] width 97 height 13
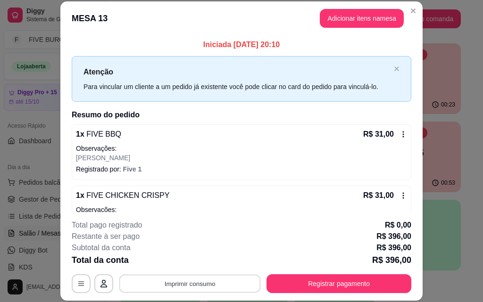
click at [191, 286] on button "Imprimir consumo" at bounding box center [190, 284] width 142 height 18
click at [192, 263] on button "IMPRESSORA" at bounding box center [189, 262] width 66 height 15
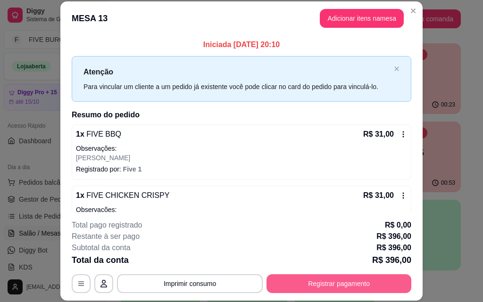
drag, startPoint x: 192, startPoint y: 263, endPoint x: 389, endPoint y: 293, distance: 199.4
click at [393, 290] on button "Registrar pagamento" at bounding box center [339, 284] width 145 height 19
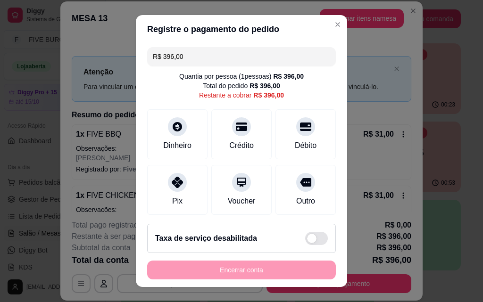
drag, startPoint x: 135, startPoint y: 54, endPoint x: 109, endPoint y: 54, distance: 25.5
click at [109, 54] on div "Registre o pagamento do pedido R$ 396,00 Quantia por pessoa ( 1 pessoas) R$ 396…" at bounding box center [241, 151] width 483 height 302
drag, startPoint x: 184, startPoint y: 57, endPoint x: 130, endPoint y: 65, distance: 54.8
click at [138, 67] on div "R$ 111,00 Quantia por pessoa ( 1 pessoas) R$ 396,00 Total do pedido R$ 396,00 R…" at bounding box center [241, 129] width 211 height 173
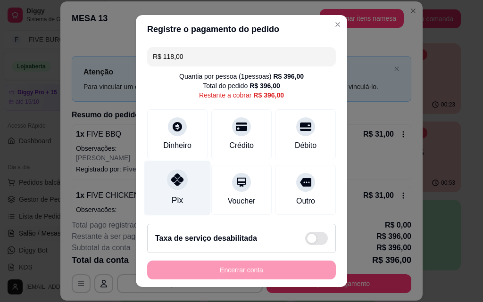
click at [173, 190] on div at bounding box center [177, 179] width 21 height 21
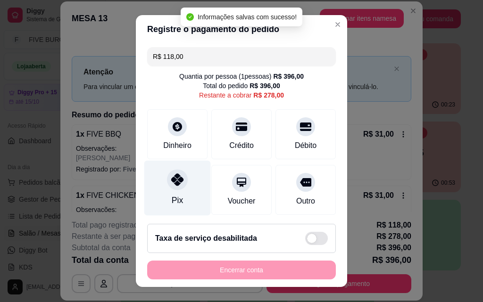
type input "R$ 278,00"
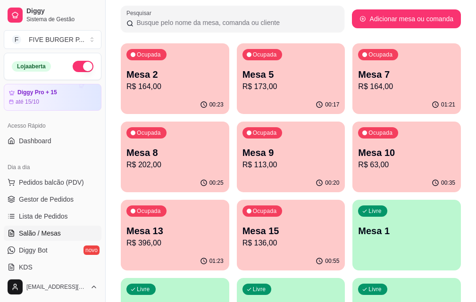
click at [340, 238] on p "R$ 136,00" at bounding box center [291, 243] width 97 height 11
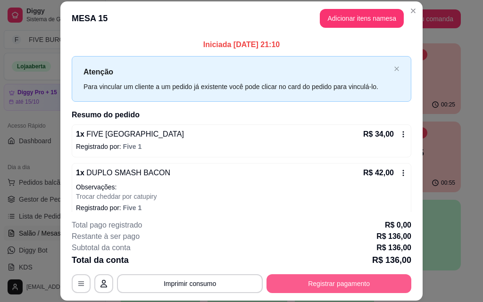
click at [356, 276] on button "Registrar pagamento" at bounding box center [339, 284] width 145 height 19
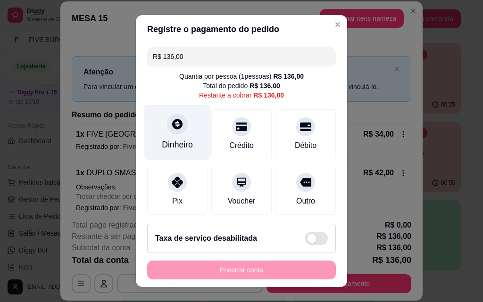
click at [175, 142] on div "Dinheiro" at bounding box center [177, 145] width 31 height 12
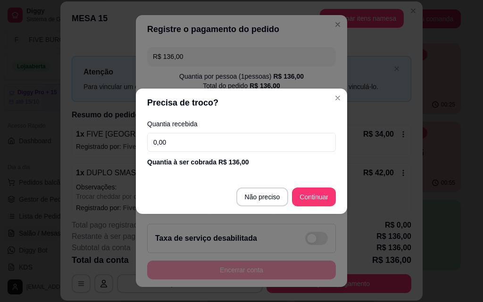
click at [197, 148] on input "0,00" at bounding box center [241, 142] width 189 height 19
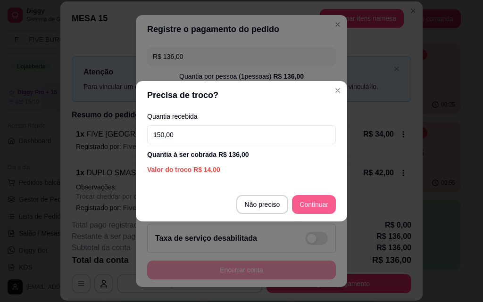
type input "150,00"
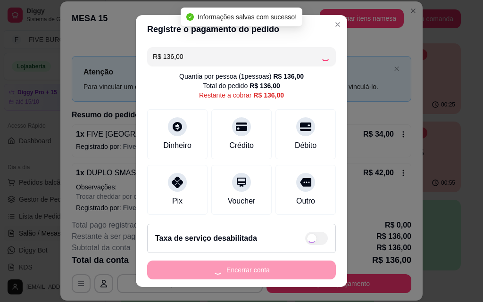
type input "R$ 0,00"
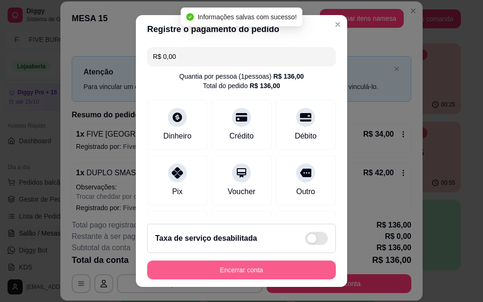
click at [287, 275] on button "Encerrar conta" at bounding box center [241, 270] width 189 height 19
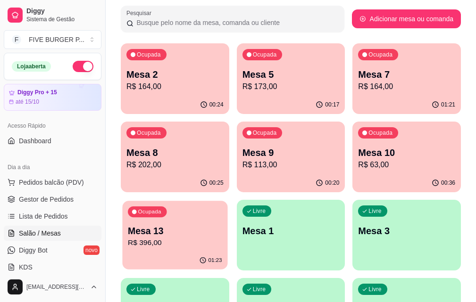
click at [227, 252] on div "01:23" at bounding box center [174, 261] width 105 height 18
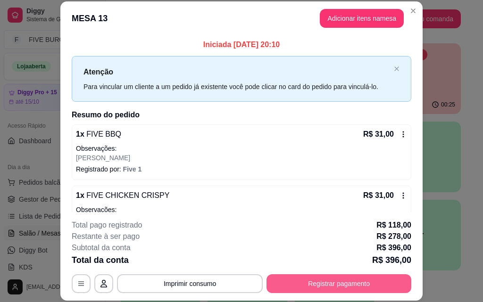
click at [344, 287] on button "Registrar pagamento" at bounding box center [339, 284] width 145 height 19
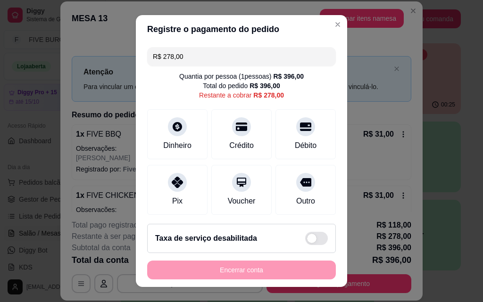
drag, startPoint x: 198, startPoint y: 62, endPoint x: 136, endPoint y: 64, distance: 61.8
click at [136, 64] on div "R$ 278,00 Quantia por pessoa ( 1 pessoas) R$ 396,00 Total do pedido R$ 396,00 R…" at bounding box center [241, 129] width 211 height 173
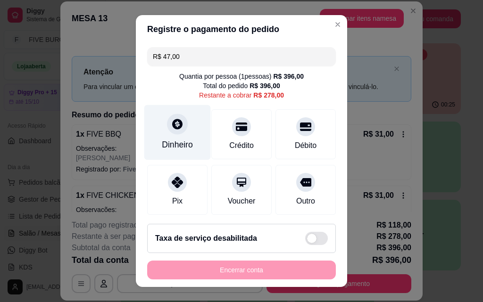
type input "R$ 47,00"
click at [176, 125] on icon at bounding box center [177, 124] width 10 height 10
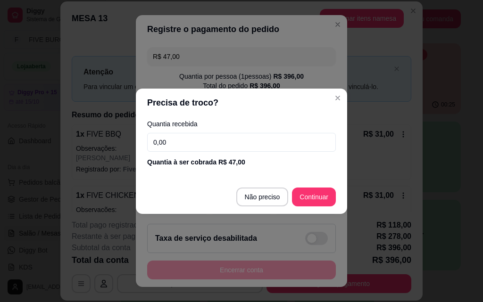
drag, startPoint x: 202, startPoint y: 142, endPoint x: 125, endPoint y: 145, distance: 77.4
click at [125, 145] on div "Precisa de troco? Quantia recebida 0,00 Quantia à ser cobrada R$ 47,00 Não prec…" at bounding box center [241, 151] width 483 height 302
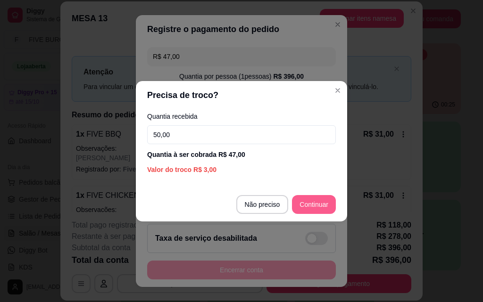
type input "50,00"
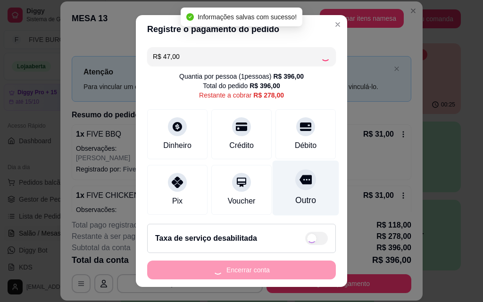
type input "R$ 231,00"
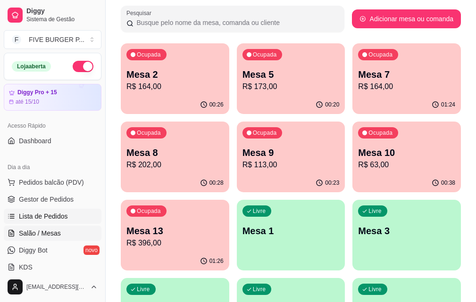
click at [76, 216] on link "Lista de Pedidos" at bounding box center [53, 216] width 98 height 15
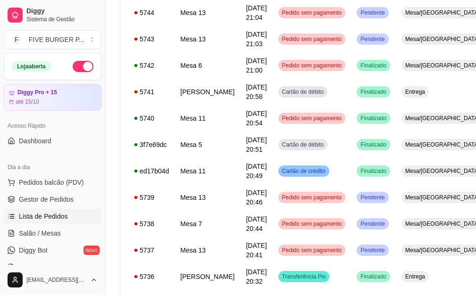
scroll to position [613, 0]
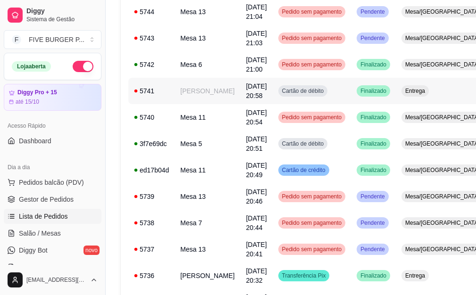
click at [197, 95] on td "[PERSON_NAME]" at bounding box center [208, 91] width 66 height 26
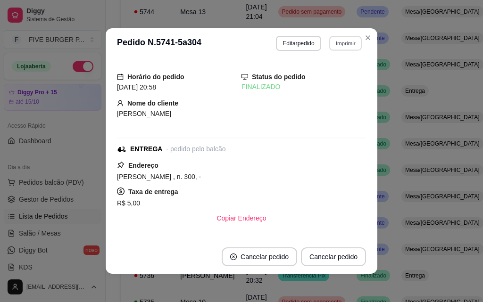
click at [334, 49] on button "Imprimir" at bounding box center [345, 43] width 33 height 15
click at [364, 42] on button "Close" at bounding box center [367, 37] width 15 height 15
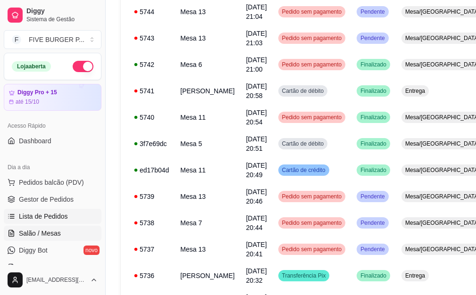
click at [49, 234] on span "Salão / Mesas" at bounding box center [40, 233] width 42 height 9
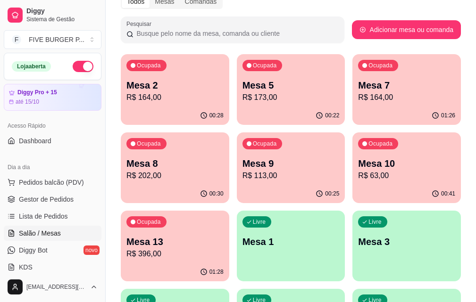
scroll to position [142, 0]
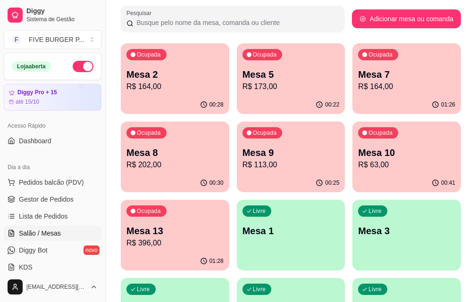
click at [229, 252] on div "01:28" at bounding box center [175, 261] width 109 height 18
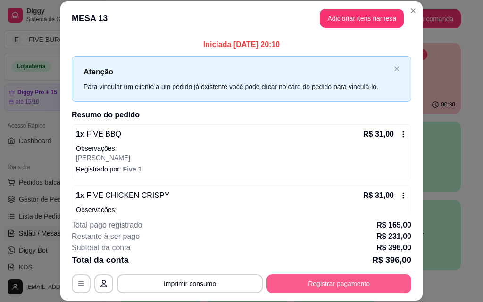
click at [317, 287] on button "Registrar pagamento" at bounding box center [339, 284] width 145 height 19
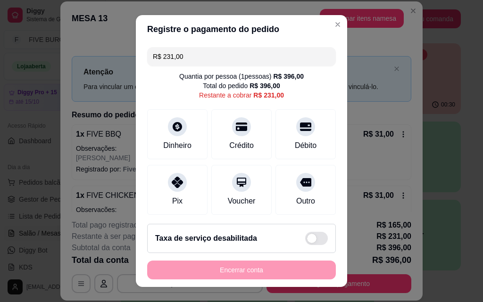
drag, startPoint x: 188, startPoint y: 55, endPoint x: 67, endPoint y: 58, distance: 121.3
click at [67, 58] on div "Registre o pagamento do pedido R$ 231,00 Quantia por pessoa ( 1 pessoas) R$ 396…" at bounding box center [241, 151] width 483 height 302
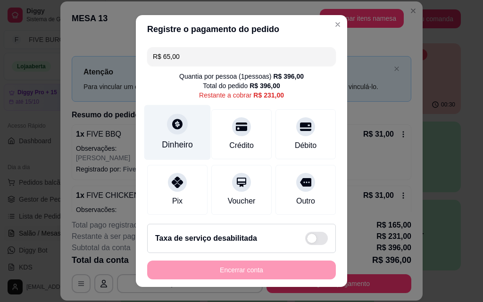
type input "R$ 65,00"
click at [158, 128] on div "Dinheiro" at bounding box center [177, 132] width 67 height 55
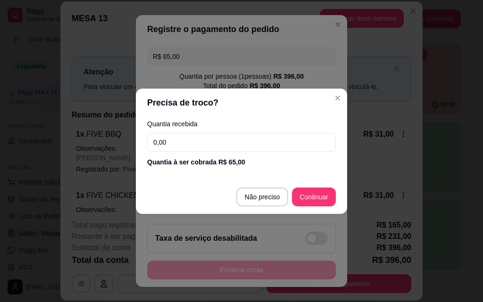
click at [178, 140] on input "0,00" at bounding box center [241, 142] width 189 height 19
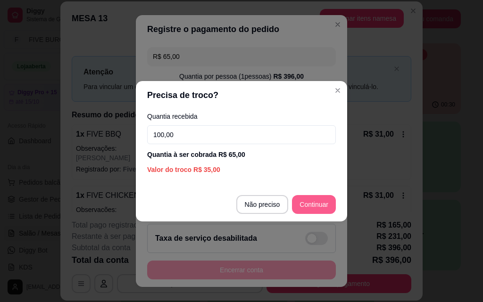
type input "100,00"
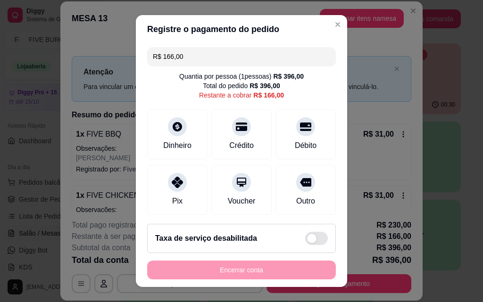
drag, startPoint x: 213, startPoint y: 59, endPoint x: 37, endPoint y: 39, distance: 176.6
click at [39, 40] on div "Registre o pagamento do pedido R$ 166,00 Quantia por pessoa ( 1 pessoas) R$ 396…" at bounding box center [241, 151] width 483 height 302
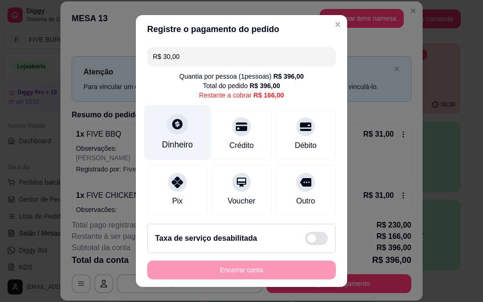
click at [175, 139] on div "Dinheiro" at bounding box center [177, 132] width 67 height 55
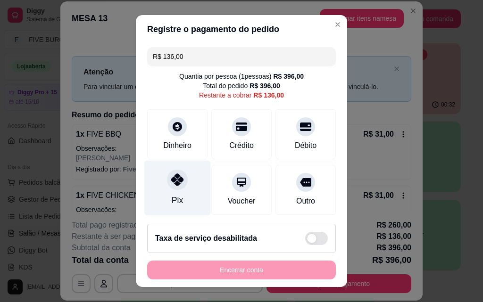
click at [175, 196] on div "Pix" at bounding box center [177, 200] width 11 height 12
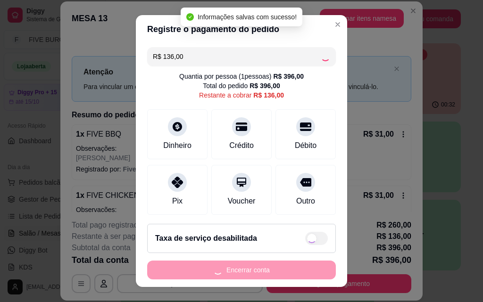
type input "R$ 0,00"
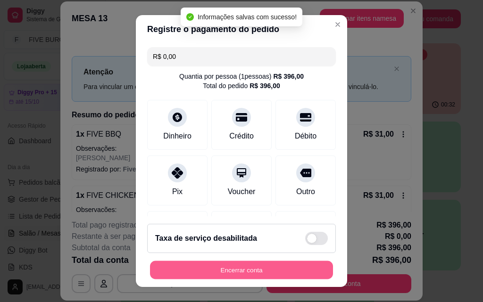
click at [298, 269] on button "Encerrar conta" at bounding box center [241, 270] width 183 height 18
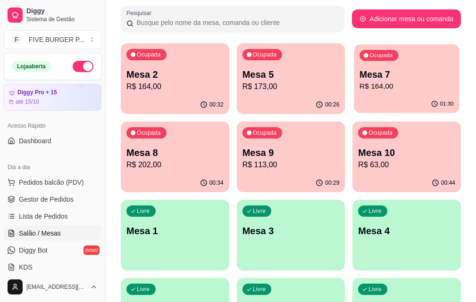
click at [360, 92] on p "R$ 164,00" at bounding box center [407, 86] width 94 height 11
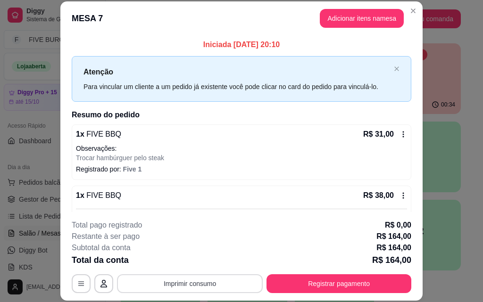
click at [209, 280] on button "Imprimir consumo" at bounding box center [190, 284] width 146 height 19
click at [189, 262] on button "IMPRESSORA" at bounding box center [189, 262] width 66 height 15
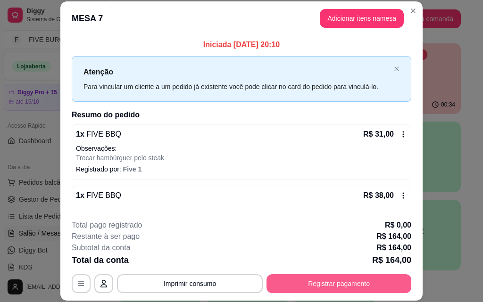
click at [310, 286] on button "Registrar pagamento" at bounding box center [339, 284] width 145 height 19
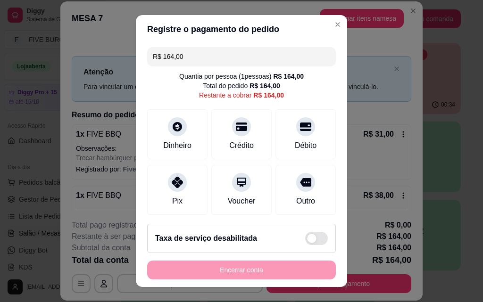
drag, startPoint x: 192, startPoint y: 60, endPoint x: 97, endPoint y: 63, distance: 95.3
click at [97, 63] on div "Registre o pagamento do pedido R$ 164,00 Quantia por pessoa ( 1 pessoas) R$ 164…" at bounding box center [241, 151] width 483 height 302
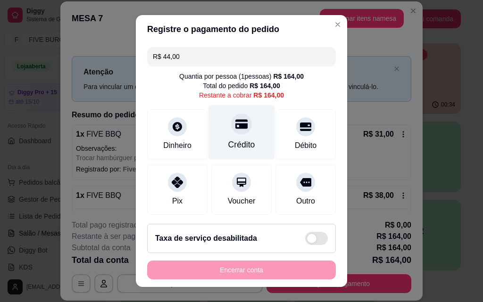
click at [228, 138] on div "Crédito" at bounding box center [242, 132] width 67 height 55
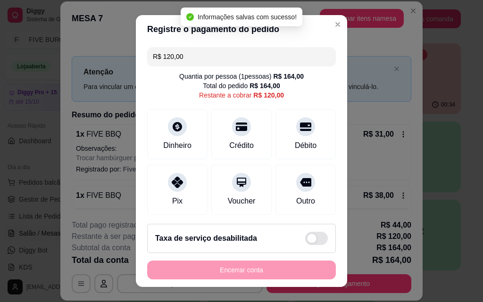
drag, startPoint x: 187, startPoint y: 59, endPoint x: 75, endPoint y: 59, distance: 112.3
click at [75, 59] on div "Registre o pagamento do pedido R$ 120,00 Quantia por pessoa ( 1 pessoas) R$ 164…" at bounding box center [241, 151] width 483 height 302
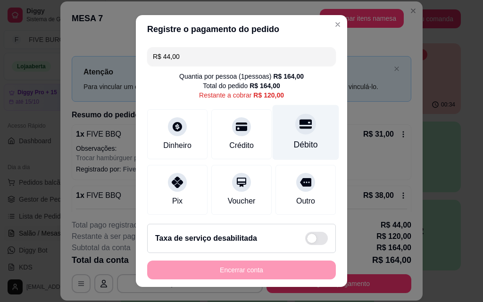
click at [277, 129] on div "Débito" at bounding box center [306, 132] width 67 height 55
click at [308, 140] on div "Débito" at bounding box center [306, 132] width 67 height 55
type input "R$ 0,00"
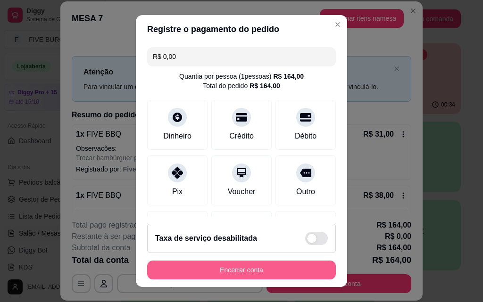
click at [243, 271] on button "Encerrar conta" at bounding box center [241, 270] width 189 height 19
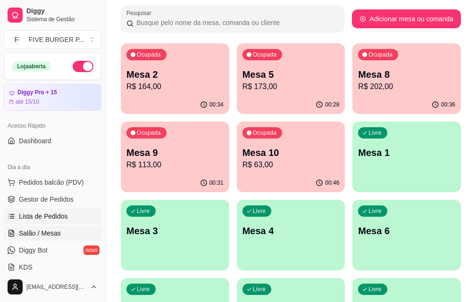
click at [66, 221] on link "Lista de Pedidos" at bounding box center [53, 216] width 98 height 15
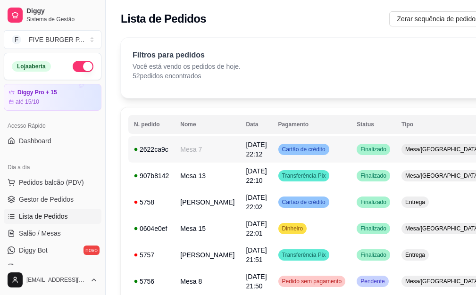
click at [286, 148] on span "Cartão de crédito" at bounding box center [303, 150] width 47 height 8
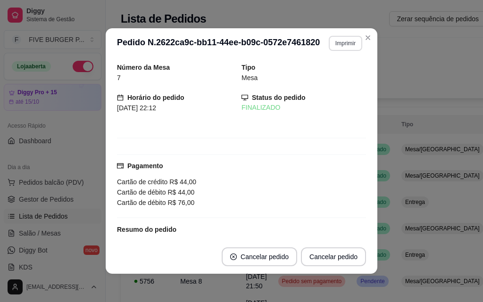
click at [350, 46] on button "Imprimir" at bounding box center [345, 43] width 33 height 15
click at [341, 73] on button "IMPRESSORA" at bounding box center [326, 76] width 66 height 15
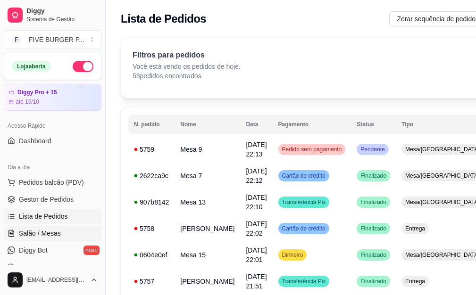
click at [69, 231] on link "Salão / Mesas" at bounding box center [53, 233] width 98 height 15
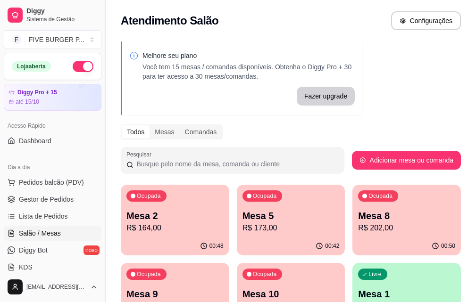
click at [224, 301] on p "R$ 168,00" at bounding box center [174, 306] width 97 height 11
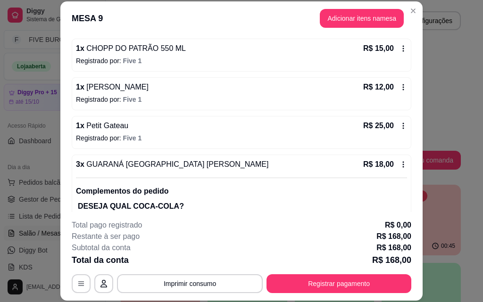
scroll to position [349, 0]
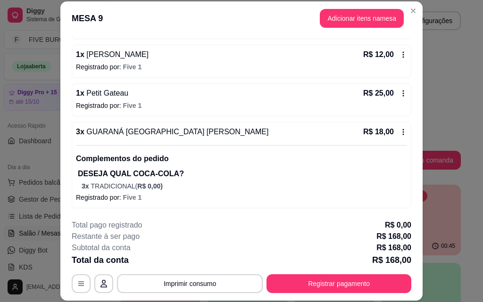
click at [392, 125] on div "3 x GUARANÁ [GEOGRAPHIC_DATA] LATA R$ 18,00 Complementos do pedido DESEJA QUAL …" at bounding box center [242, 165] width 340 height 86
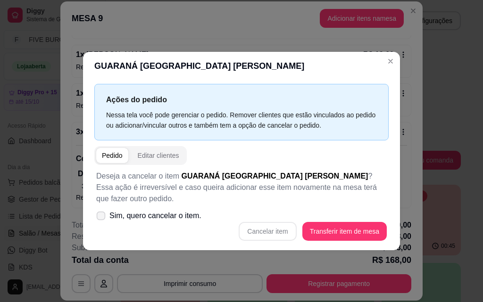
click at [103, 213] on icon at bounding box center [100, 215] width 7 height 5
click at [102, 217] on input "Sim, quero cancelar o item." at bounding box center [99, 220] width 6 height 6
checkbox input "true"
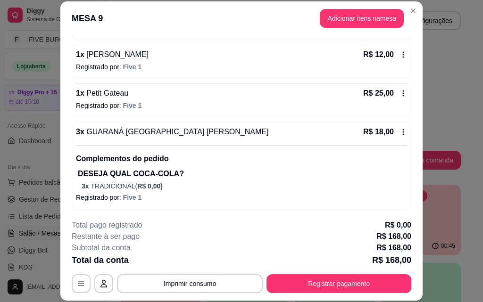
click at [400, 134] on icon at bounding box center [404, 132] width 8 height 8
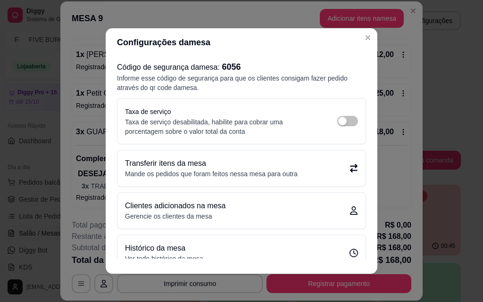
click at [311, 163] on div "Transferir itens da mesa Mande os pedidos que foram feitos nessa mesa para outra" at bounding box center [241, 168] width 233 height 21
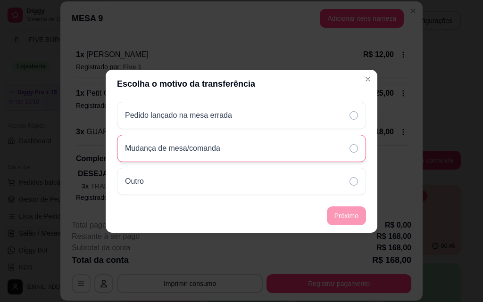
drag, startPoint x: 312, startPoint y: 148, endPoint x: 324, endPoint y: 153, distance: 12.9
click at [312, 149] on div "Mudança de mesa/comanda" at bounding box center [241, 148] width 249 height 27
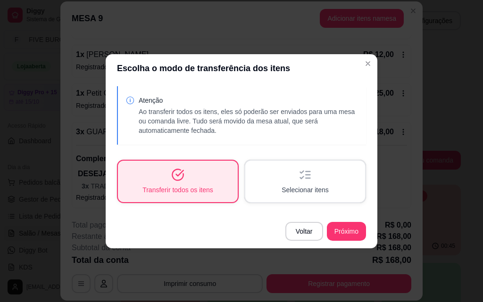
click at [316, 180] on div "Selecionar itens" at bounding box center [305, 182] width 120 height 42
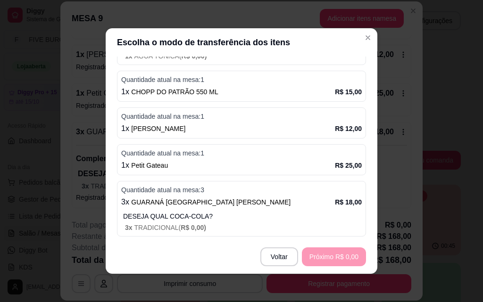
scroll to position [313, 0]
click at [259, 207] on div "3 x GUARANÁ [GEOGRAPHIC_DATA] LATA R$ 18,00" at bounding box center [241, 201] width 241 height 11
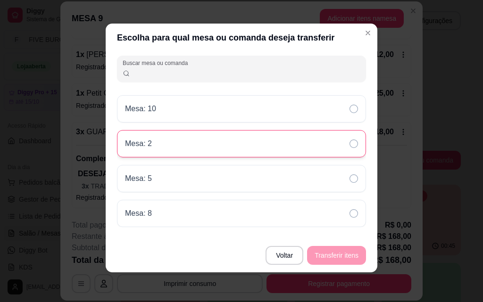
scroll to position [4, 0]
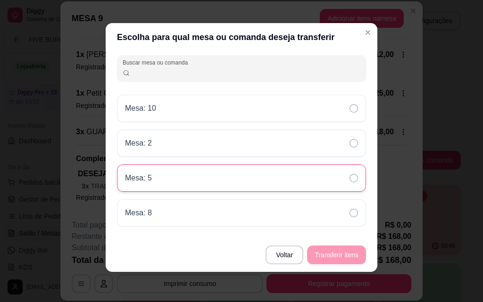
click at [272, 176] on div "Mesa: 5" at bounding box center [241, 178] width 249 height 27
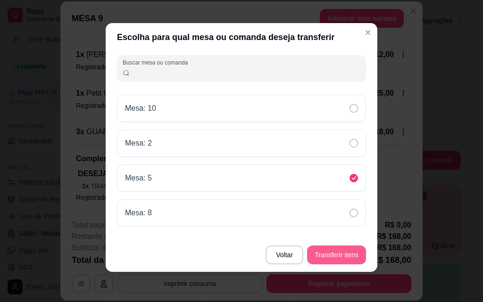
click at [330, 257] on button "Transferir itens" at bounding box center [336, 255] width 59 height 19
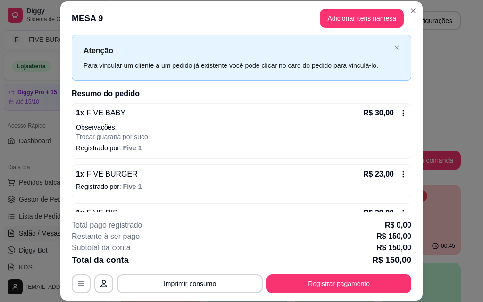
scroll to position [0, 0]
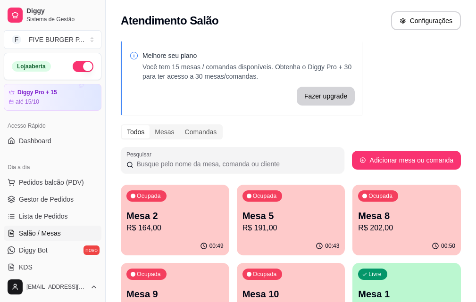
click at [175, 217] on p "Mesa 2" at bounding box center [174, 215] width 97 height 13
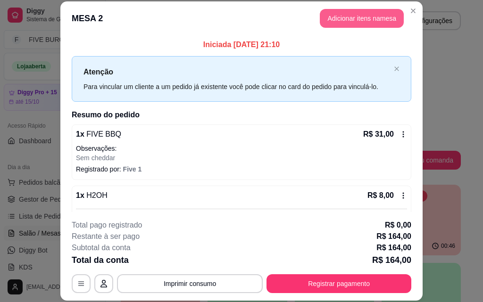
click at [373, 18] on button "Adicionar itens na mesa" at bounding box center [362, 18] width 84 height 19
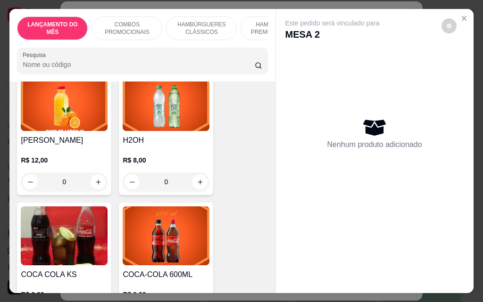
scroll to position [3822, 0]
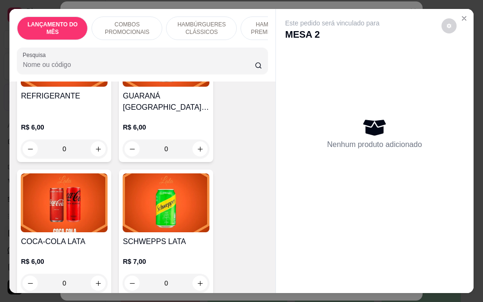
click at [94, 274] on div "0" at bounding box center [64, 283] width 87 height 19
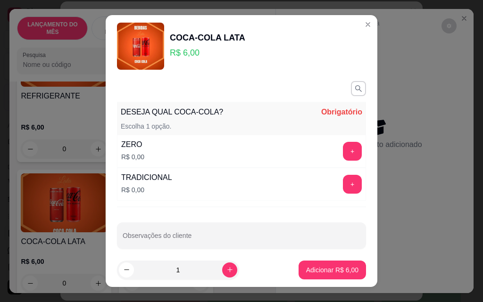
drag, startPoint x: 335, startPoint y: 195, endPoint x: 338, endPoint y: 185, distance: 10.6
click at [335, 191] on div "TRADICIONAL R$ 0,00 +" at bounding box center [241, 184] width 249 height 33
click at [343, 185] on button "+" at bounding box center [352, 185] width 18 height 18
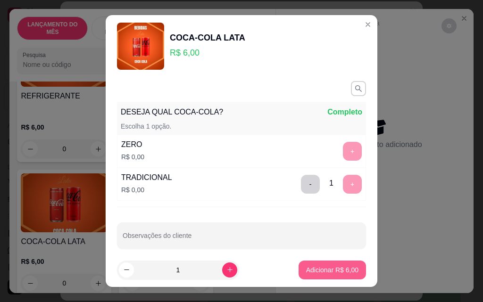
click at [313, 268] on p "Adicionar R$ 6,00" at bounding box center [332, 270] width 52 height 9
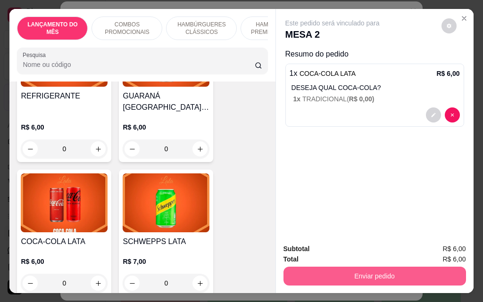
click at [388, 279] on button "Enviar pedido" at bounding box center [375, 276] width 183 height 19
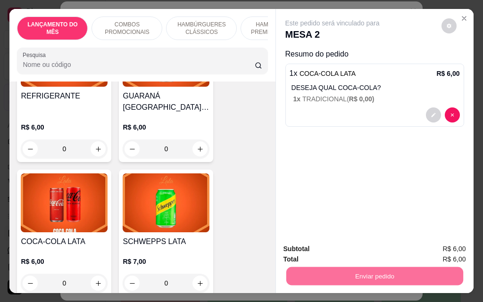
click at [443, 252] on button "Enviar pedido" at bounding box center [441, 250] width 53 height 18
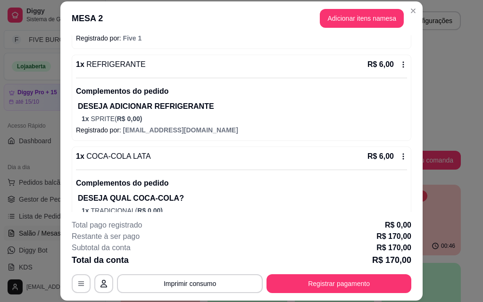
scroll to position [308, 0]
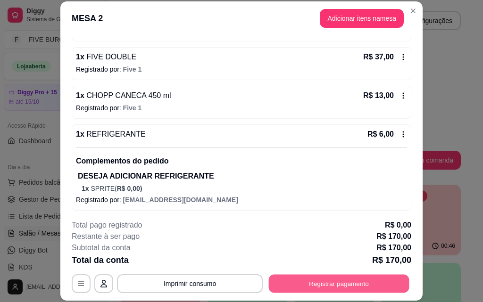
click at [337, 279] on button "Registrar pagamento" at bounding box center [339, 284] width 141 height 18
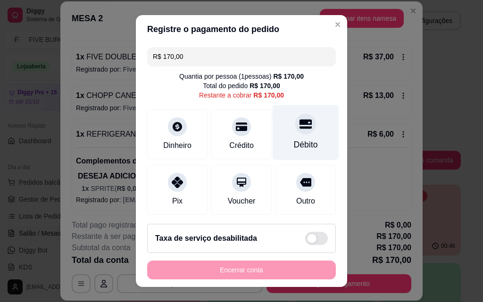
click at [299, 134] on div "Débito" at bounding box center [306, 132] width 67 height 55
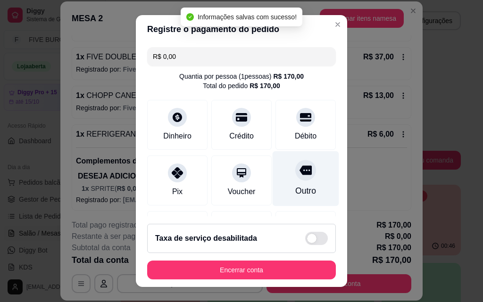
type input "R$ 0,00"
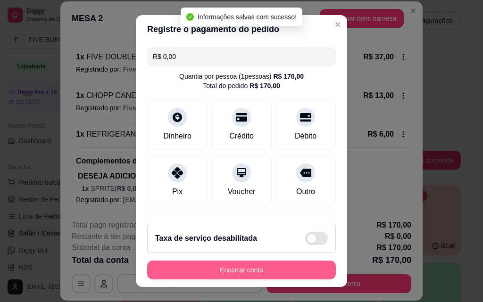
click at [242, 272] on button "Encerrar conta" at bounding box center [241, 270] width 189 height 19
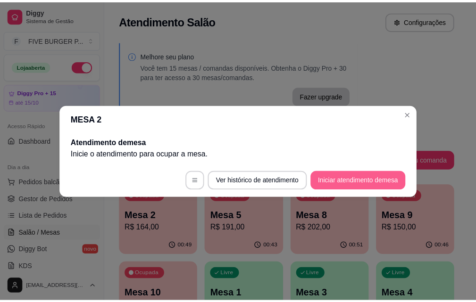
scroll to position [0, 0]
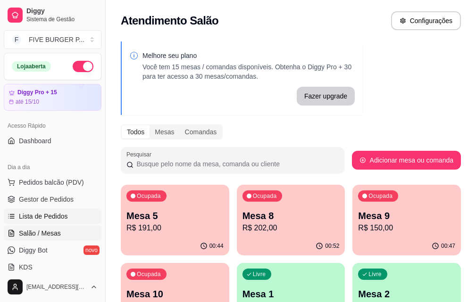
click at [59, 219] on span "Lista de Pedidos" at bounding box center [43, 216] width 49 height 9
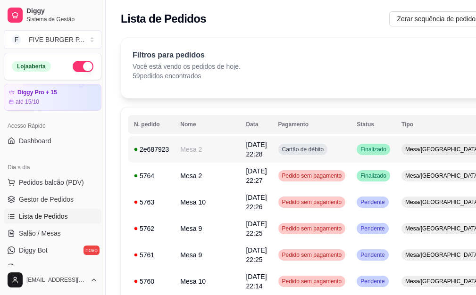
click at [307, 154] on td "Cartão de débito" at bounding box center [312, 149] width 79 height 26
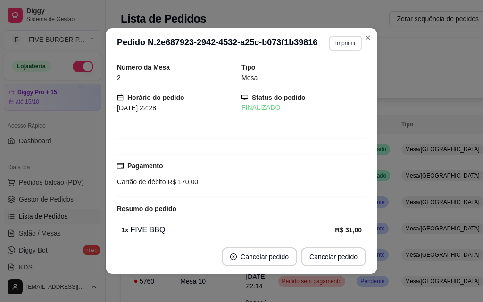
click at [329, 43] on button "Imprimir" at bounding box center [345, 43] width 33 height 15
click at [329, 81] on button "IMPRESSORA" at bounding box center [325, 76] width 66 height 15
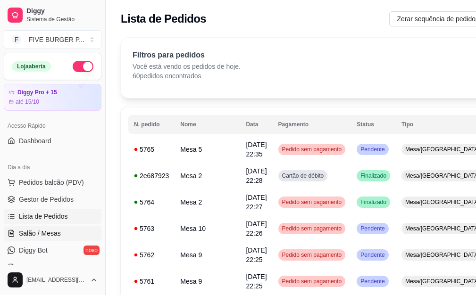
click at [71, 230] on link "Salão / Mesas" at bounding box center [53, 233] width 98 height 15
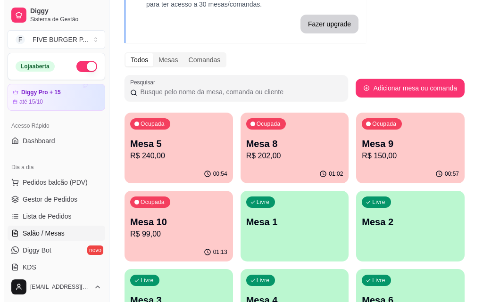
scroll to position [94, 0]
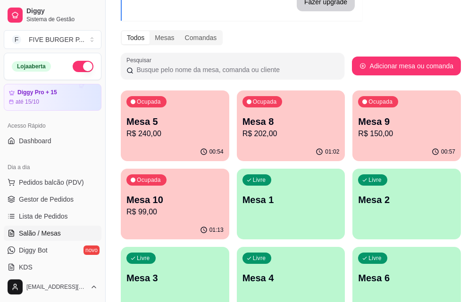
click at [165, 131] on p "R$ 240,00" at bounding box center [174, 133] width 97 height 11
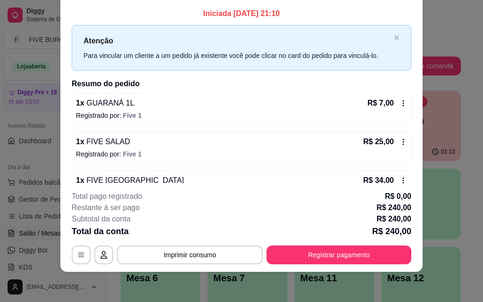
scroll to position [0, 0]
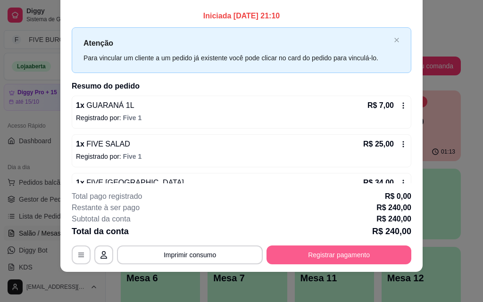
click at [338, 253] on button "Registrar pagamento" at bounding box center [339, 255] width 145 height 19
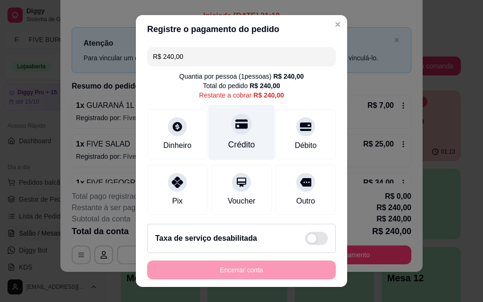
click at [235, 134] on div at bounding box center [241, 124] width 21 height 21
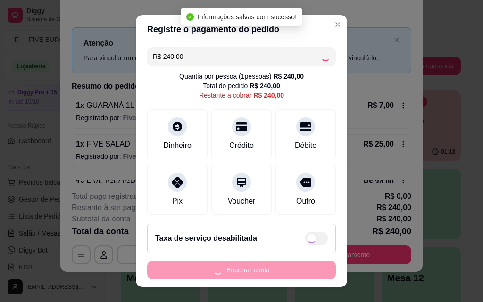
type input "R$ 0,00"
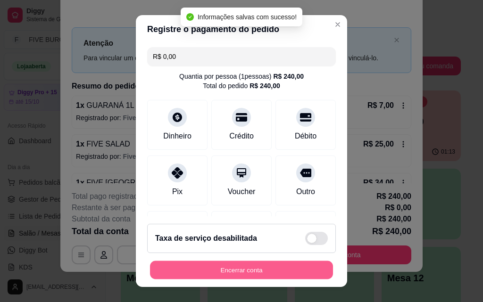
click at [288, 272] on button "Encerrar conta" at bounding box center [241, 270] width 183 height 18
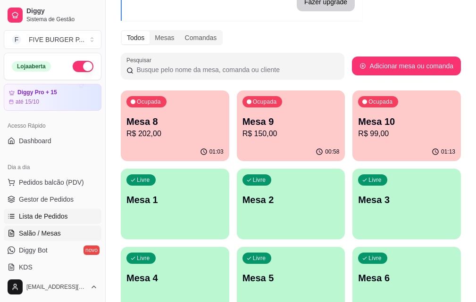
click at [75, 217] on link "Lista de Pedidos" at bounding box center [53, 216] width 98 height 15
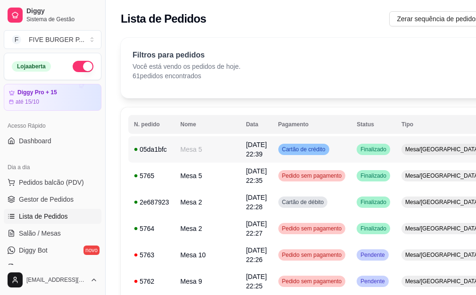
click at [359, 148] on span "Finalizado" at bounding box center [374, 150] width 30 height 8
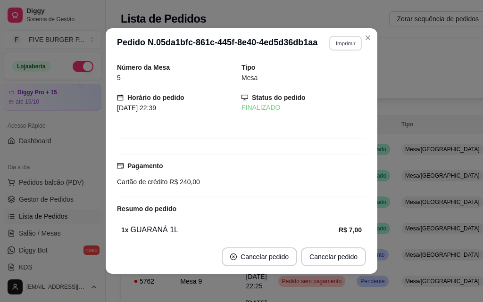
click at [335, 50] on button "Imprimir" at bounding box center [345, 43] width 33 height 15
click at [337, 76] on button "IMPRESSORA" at bounding box center [325, 76] width 68 height 15
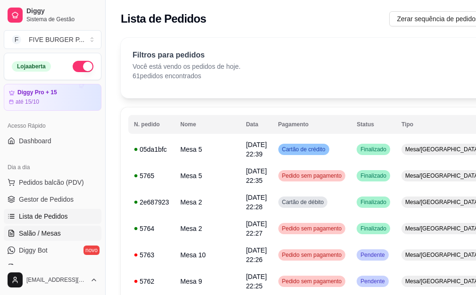
click at [56, 235] on span "Salão / Mesas" at bounding box center [40, 233] width 42 height 9
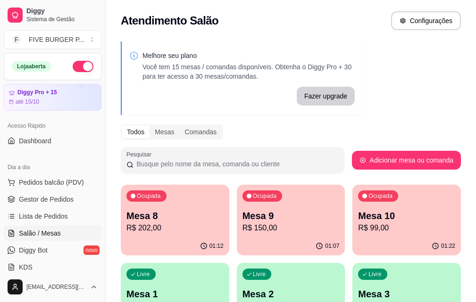
click at [160, 233] on p "R$ 202,00" at bounding box center [174, 228] width 97 height 11
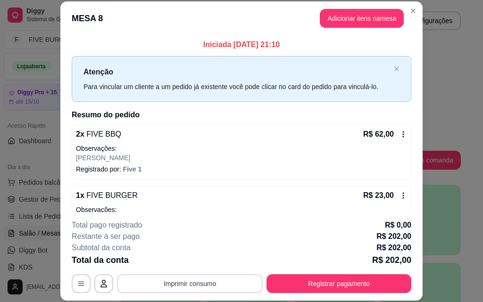
click at [201, 288] on button "Imprimir consumo" at bounding box center [190, 284] width 146 height 19
click at [191, 266] on button "IMPRESSORA" at bounding box center [189, 262] width 66 height 15
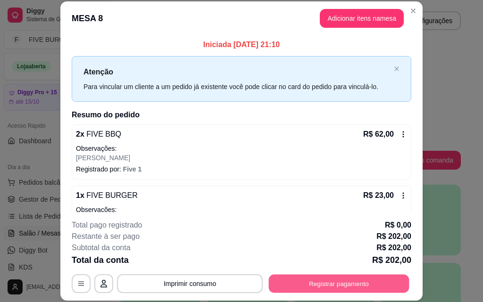
click at [286, 282] on button "Registrar pagamento" at bounding box center [339, 284] width 141 height 18
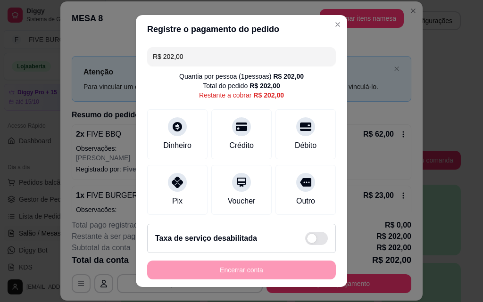
drag, startPoint x: 195, startPoint y: 58, endPoint x: 104, endPoint y: 44, distance: 92.0
click at [104, 44] on div "Registre o pagamento do pedido R$ 202,00 Quantia por pessoa ( 1 pessoas) R$ 202…" at bounding box center [241, 151] width 483 height 302
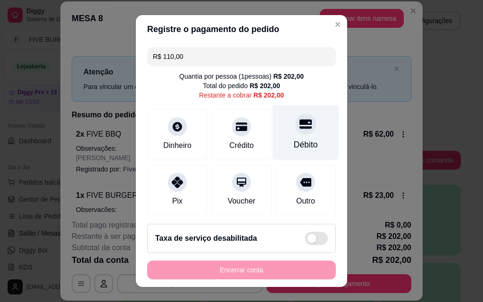
click at [300, 129] on icon at bounding box center [306, 124] width 12 height 12
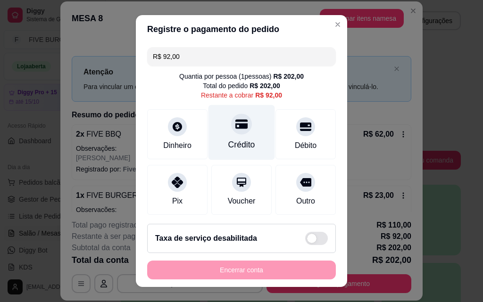
click at [254, 118] on div "Crédito" at bounding box center [242, 132] width 67 height 55
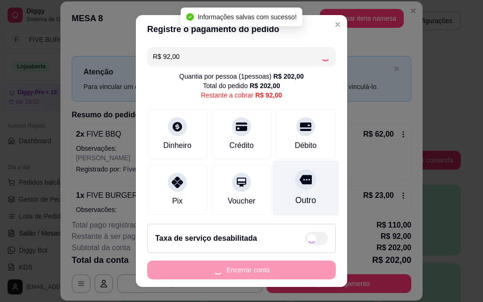
type input "R$ 0,00"
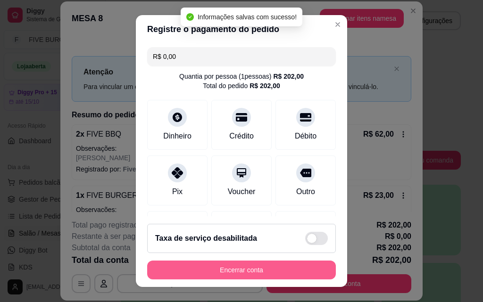
click at [284, 269] on button "Encerrar conta" at bounding box center [241, 270] width 189 height 19
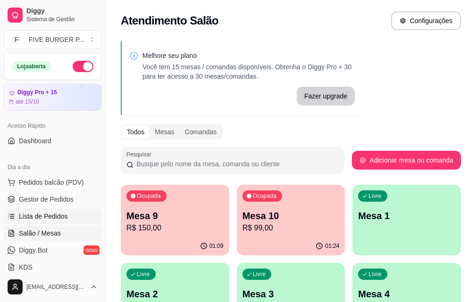
click at [76, 215] on link "Lista de Pedidos" at bounding box center [53, 216] width 98 height 15
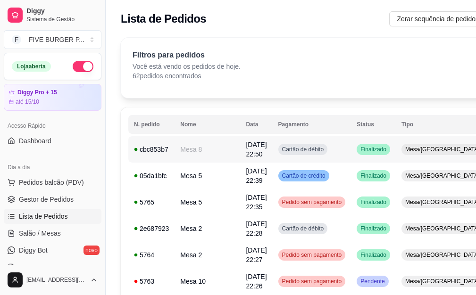
click at [306, 150] on td "Cartão de débito" at bounding box center [312, 149] width 79 height 26
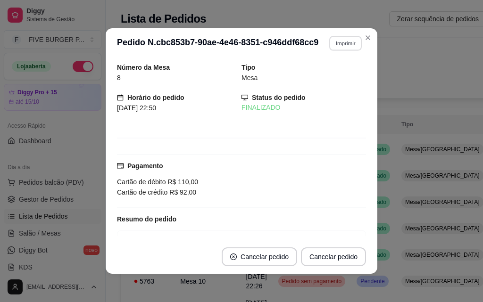
click at [340, 49] on button "Imprimir" at bounding box center [345, 43] width 33 height 15
click at [339, 75] on button "IMPRESSORA" at bounding box center [325, 76] width 66 height 15
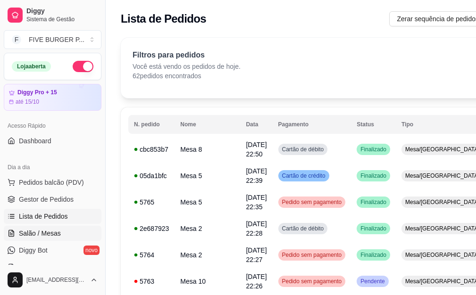
click at [64, 229] on link "Salão / Mesas" at bounding box center [53, 233] width 98 height 15
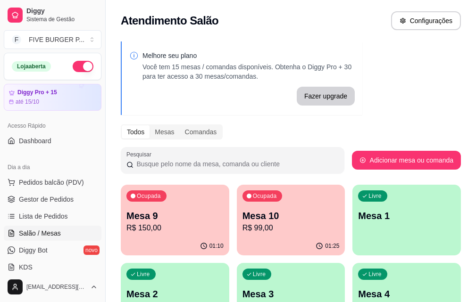
click at [252, 224] on p "R$ 99,00" at bounding box center [291, 228] width 97 height 11
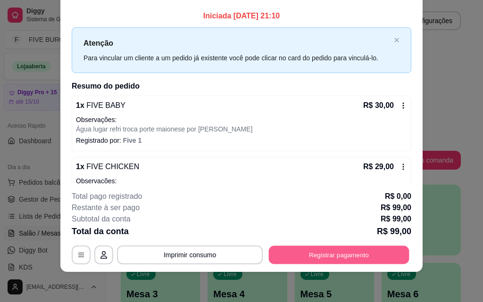
click at [332, 257] on button "Registrar pagamento" at bounding box center [339, 255] width 141 height 18
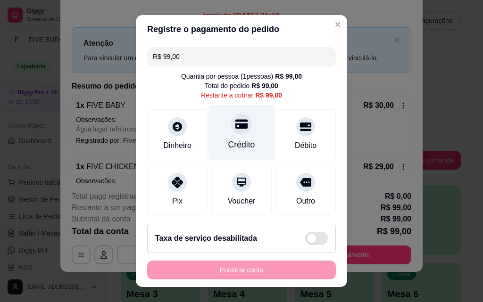
click at [239, 140] on div "Crédito" at bounding box center [241, 145] width 27 height 12
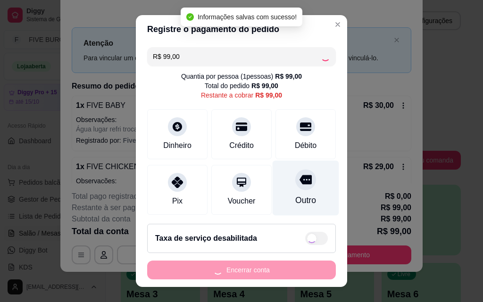
type input "R$ 0,00"
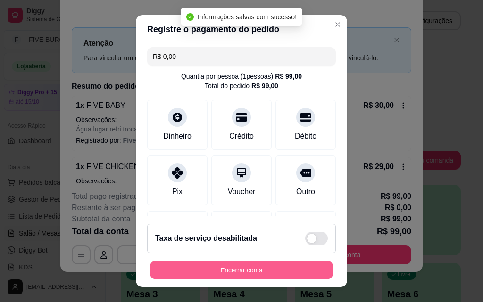
click at [276, 274] on button "Encerrar conta" at bounding box center [241, 270] width 183 height 18
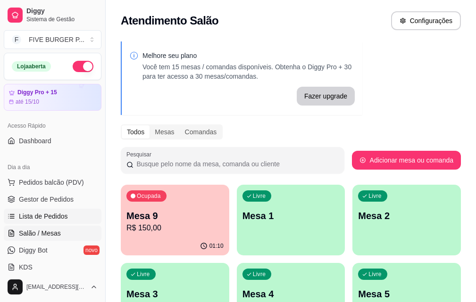
click at [60, 220] on span "Lista de Pedidos" at bounding box center [43, 216] width 49 height 9
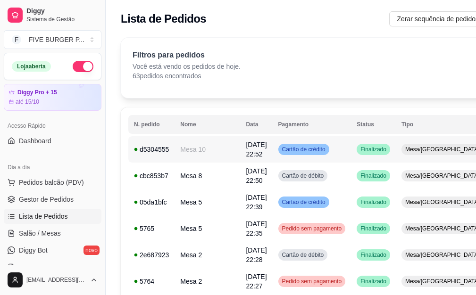
click at [351, 147] on td "Finalizado" at bounding box center [373, 149] width 45 height 26
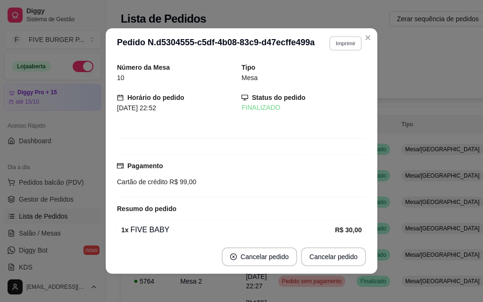
click at [335, 46] on button "Imprimir" at bounding box center [345, 43] width 33 height 15
click at [334, 77] on button "IMPRESSORA" at bounding box center [325, 76] width 68 height 15
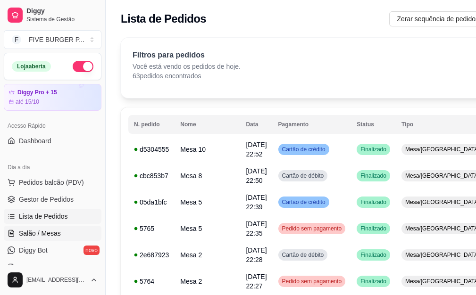
click at [23, 233] on span "Salão / Mesas" at bounding box center [40, 233] width 42 height 9
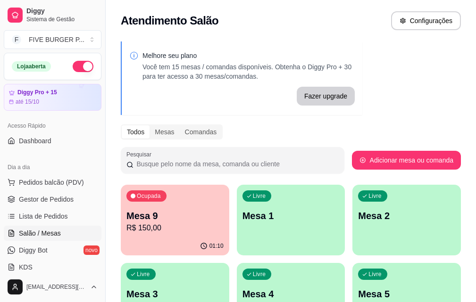
click at [149, 218] on p "Mesa 9" at bounding box center [174, 215] width 97 height 13
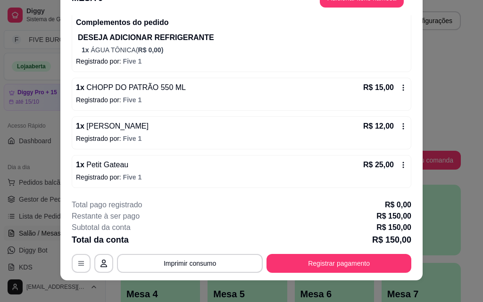
scroll to position [29, 0]
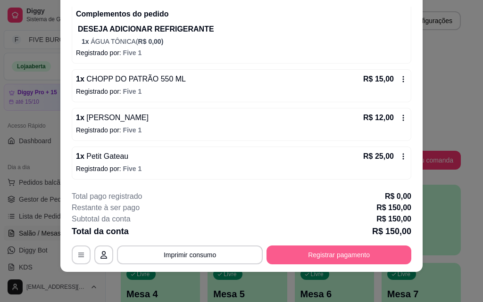
click at [299, 254] on button "Registrar pagamento" at bounding box center [339, 255] width 145 height 19
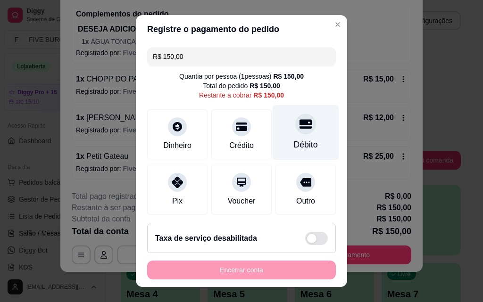
click at [295, 138] on div "Débito" at bounding box center [306, 132] width 67 height 55
type input "R$ 0,00"
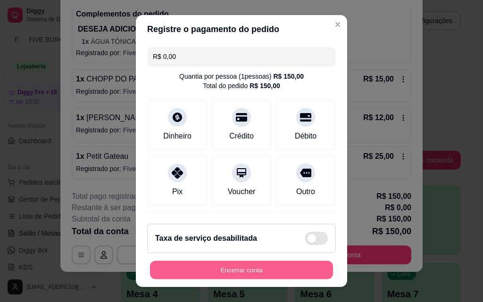
click at [265, 268] on button "Encerrar conta" at bounding box center [241, 270] width 183 height 18
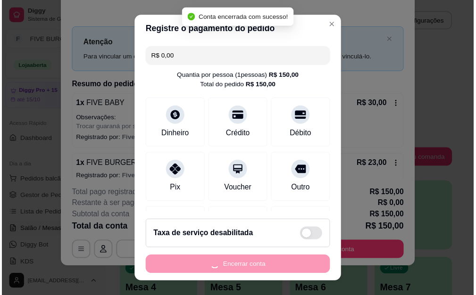
scroll to position [0, 0]
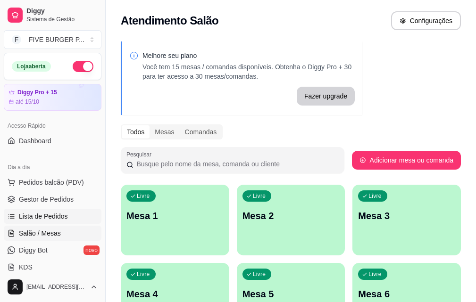
click at [54, 220] on span "Lista de Pedidos" at bounding box center [43, 216] width 49 height 9
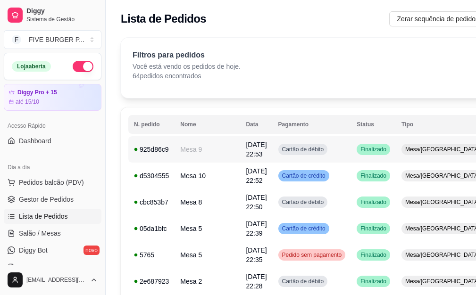
click at [312, 153] on td "Cartão de débito" at bounding box center [312, 149] width 79 height 26
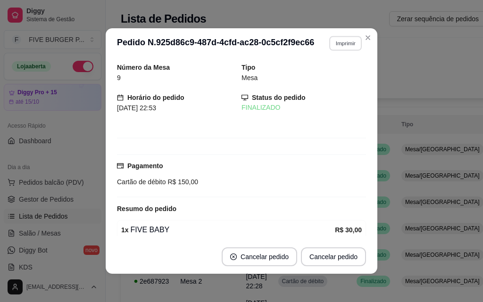
click at [339, 44] on button "Imprimir" at bounding box center [345, 43] width 33 height 15
click at [343, 73] on button "IMPRESSORA" at bounding box center [325, 76] width 68 height 15
